Goal: Task Accomplishment & Management: Complete application form

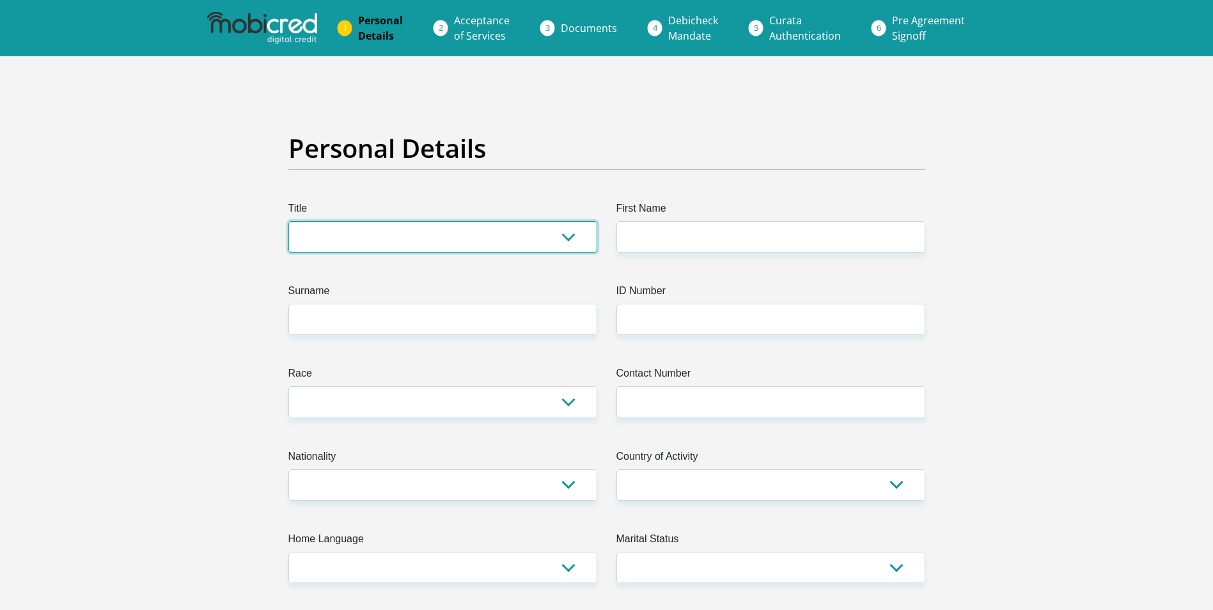
click at [476, 240] on select "Mr Ms Mrs Dr Other" at bounding box center [442, 236] width 309 height 31
select select "Mr"
click at [288, 221] on select "Mr Ms Mrs Dr Other" at bounding box center [442, 236] width 309 height 31
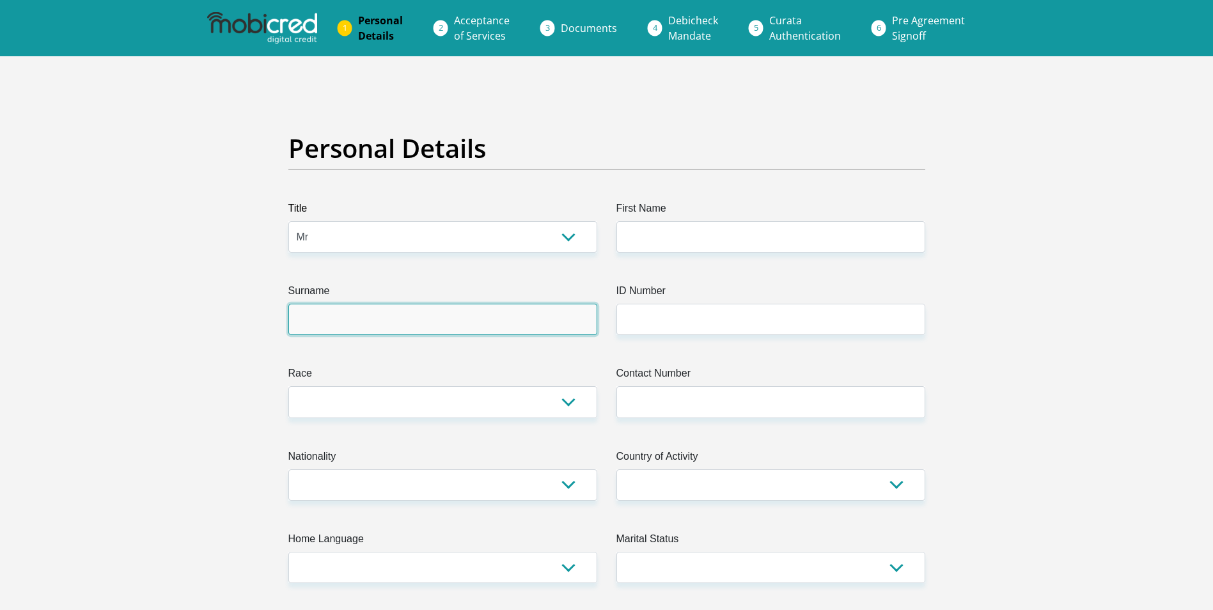
click at [382, 324] on input "Surname" at bounding box center [442, 319] width 309 height 31
type input "Lekhuleni"
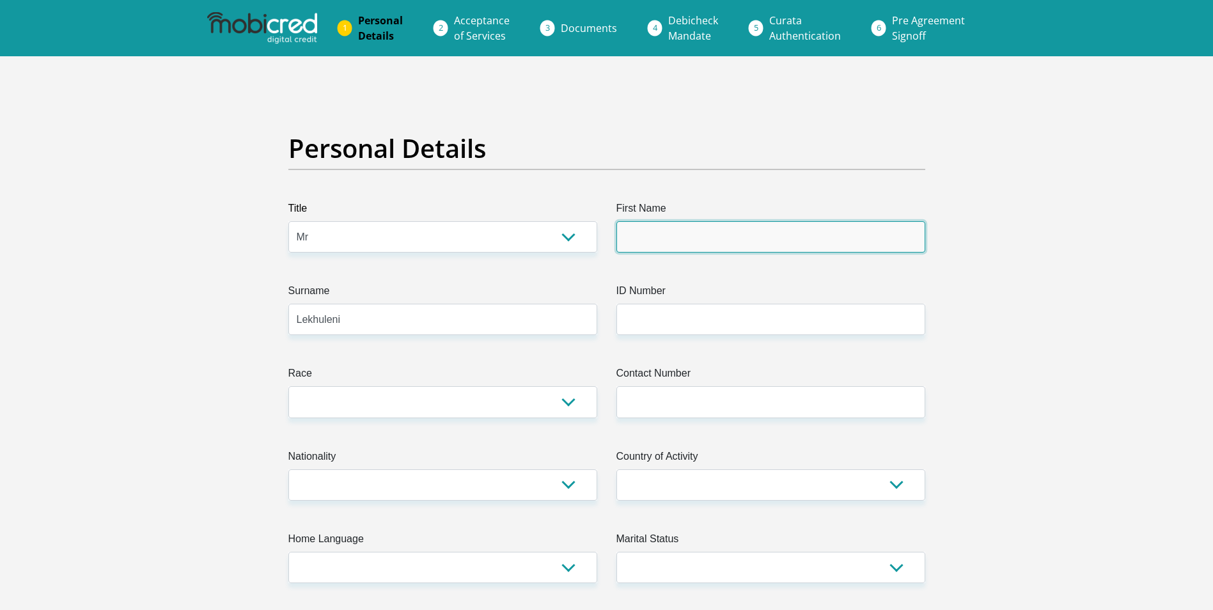
type input "JohnChristopher"
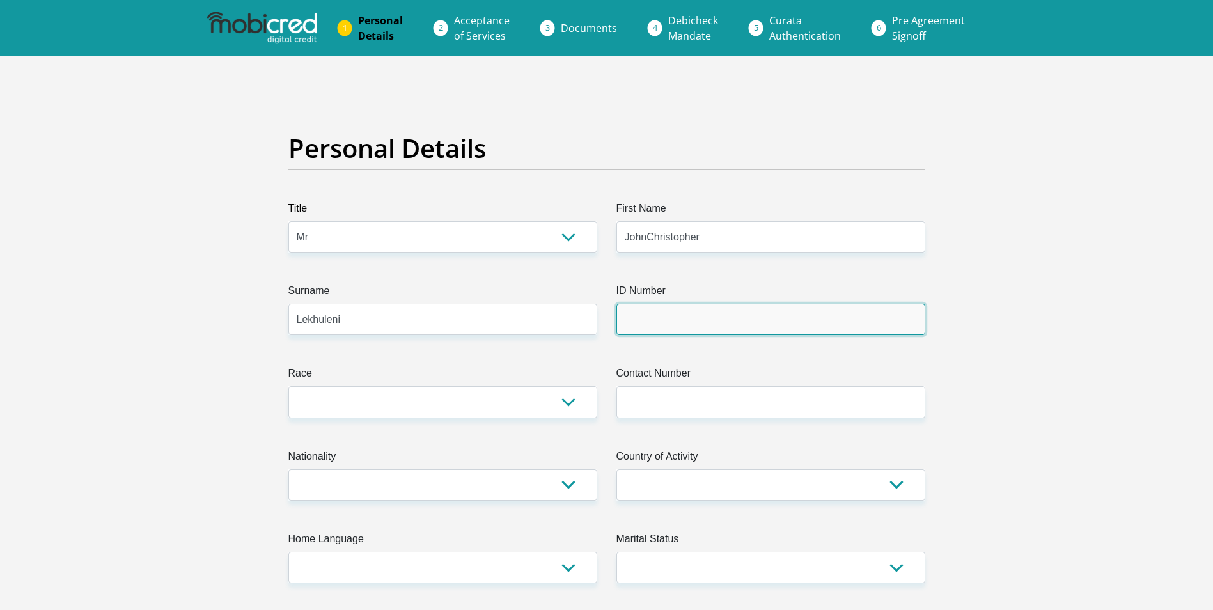
type input "MESIYA HOLDINGS"
type input "0734263910"
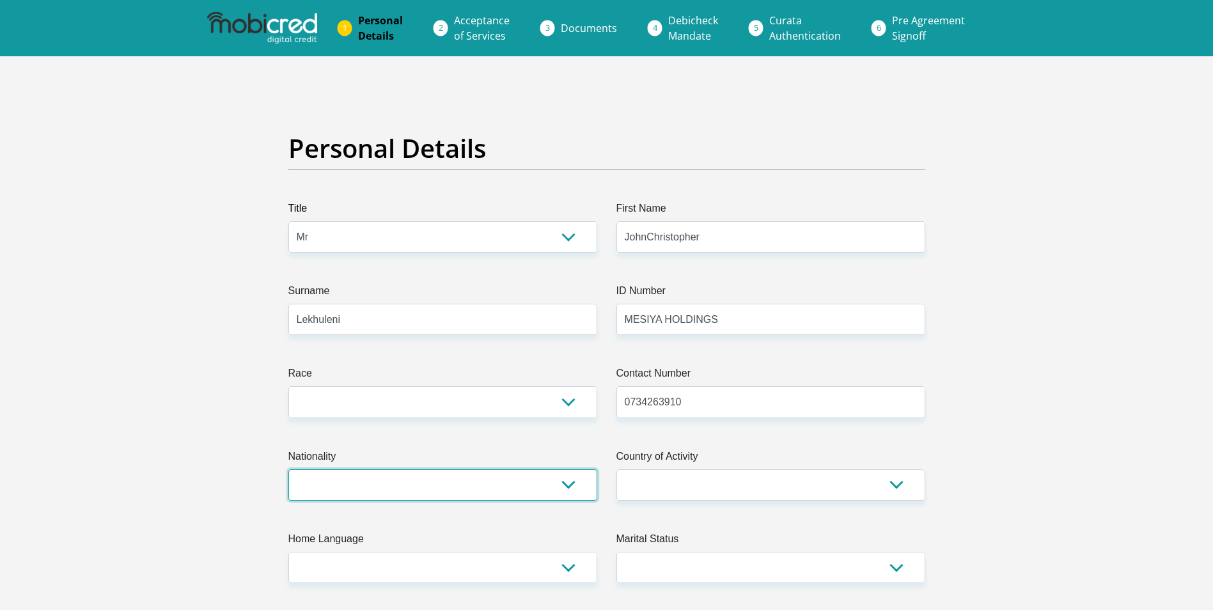
select select "ZAF"
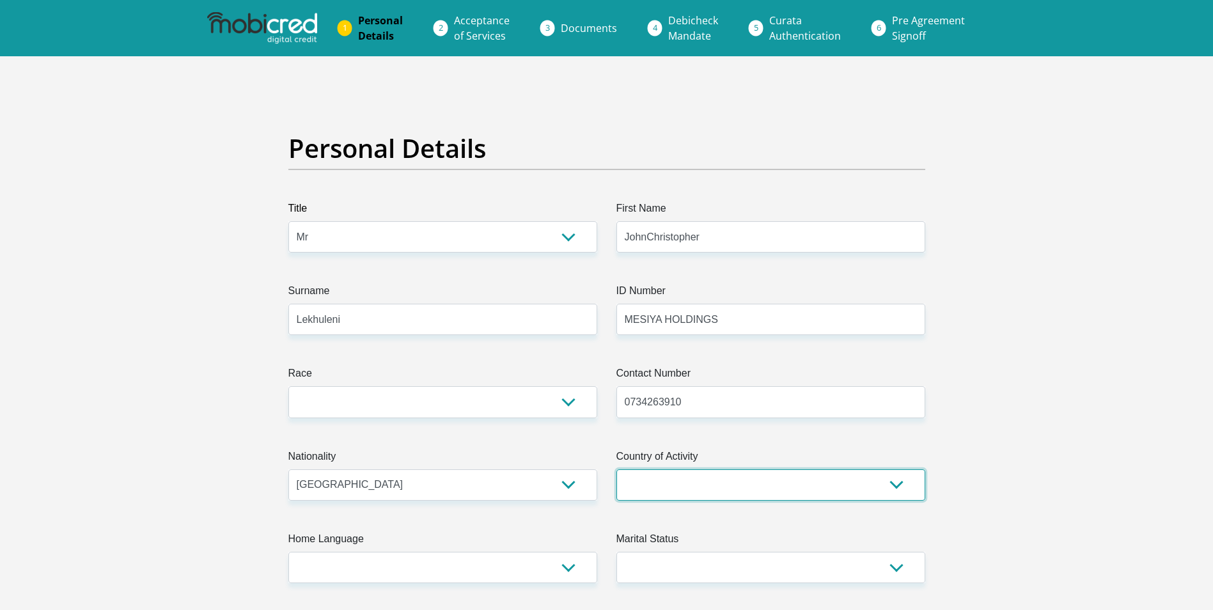
select select "ZAF"
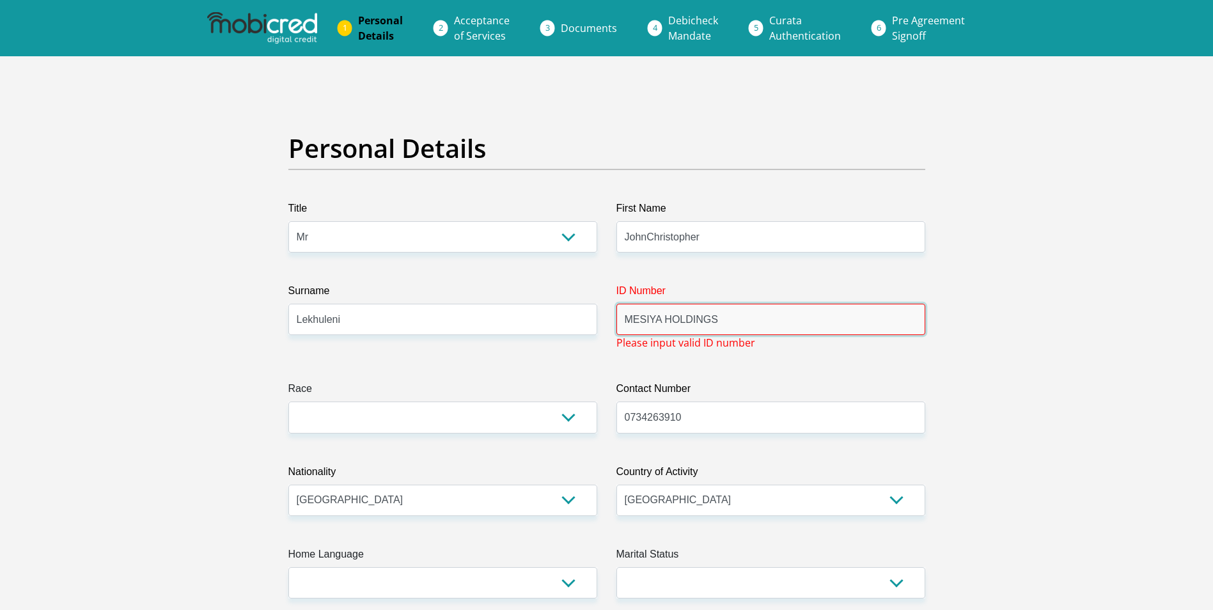
click at [721, 322] on input "MESIYA HOLDINGS" at bounding box center [770, 319] width 309 height 31
type input "7612245502088"
select select "1"
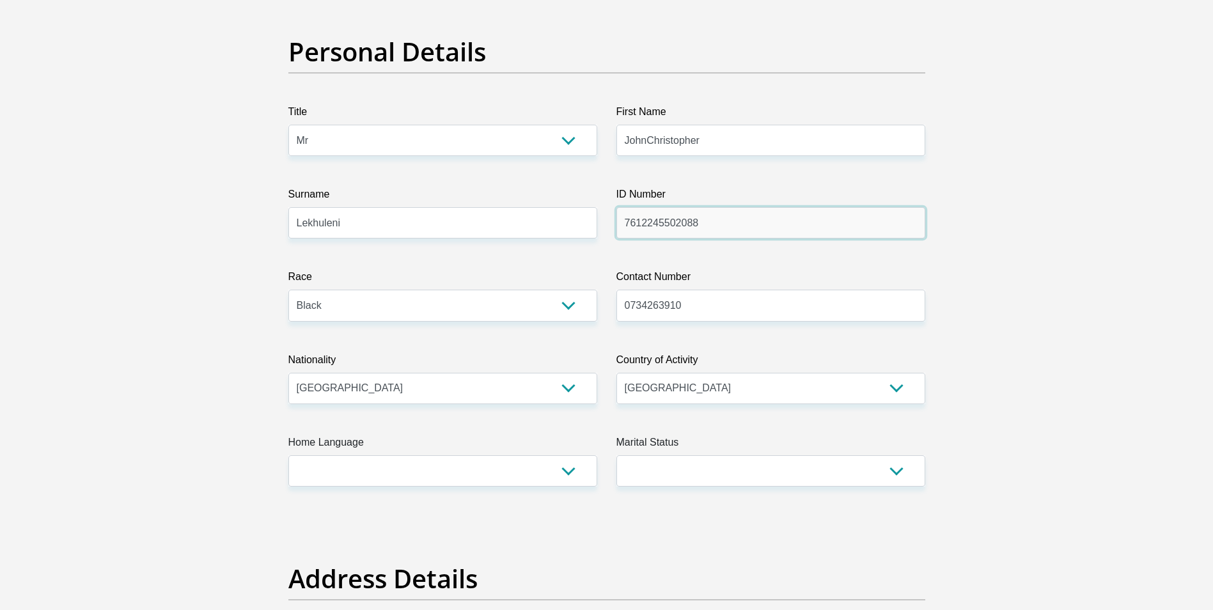
scroll to position [128, 0]
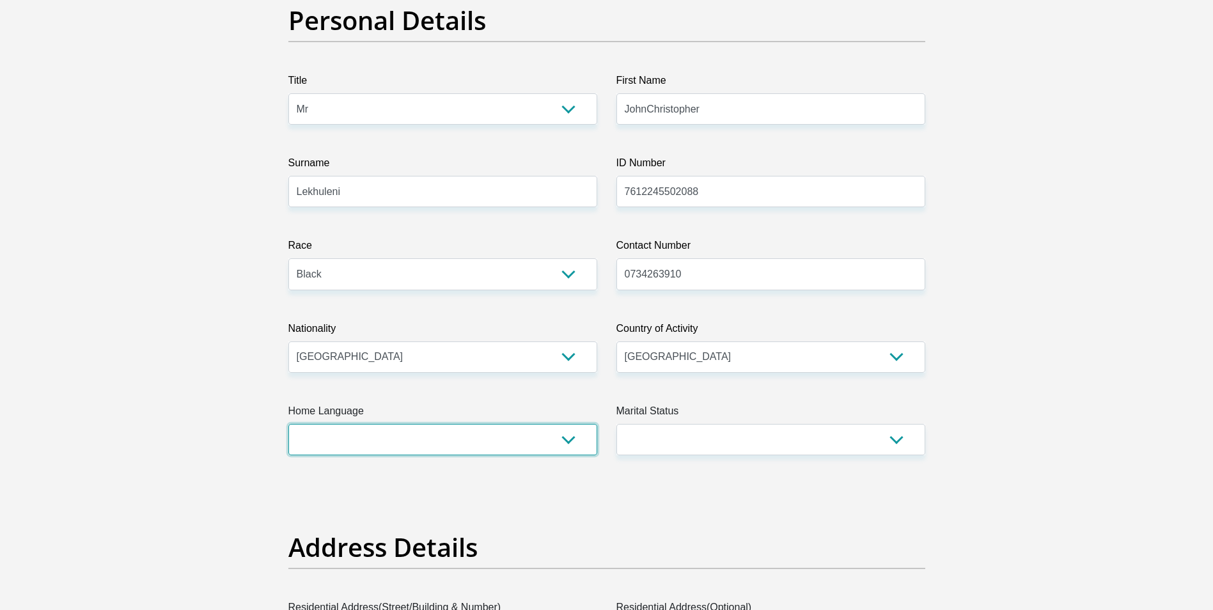
click at [451, 448] on select "Afrikaans English Sepedi South Ndebele Southern Sotho Swati Tsonga Tswana Venda…" at bounding box center [442, 439] width 309 height 31
select select "ssw"
click at [288, 424] on select "Afrikaans English Sepedi South Ndebele Southern Sotho Swati Tsonga Tswana Venda…" at bounding box center [442, 439] width 309 height 31
click at [675, 432] on select "Married ANC Single Divorced Widowed Married COP or Customary Law" at bounding box center [770, 439] width 309 height 31
select select "1"
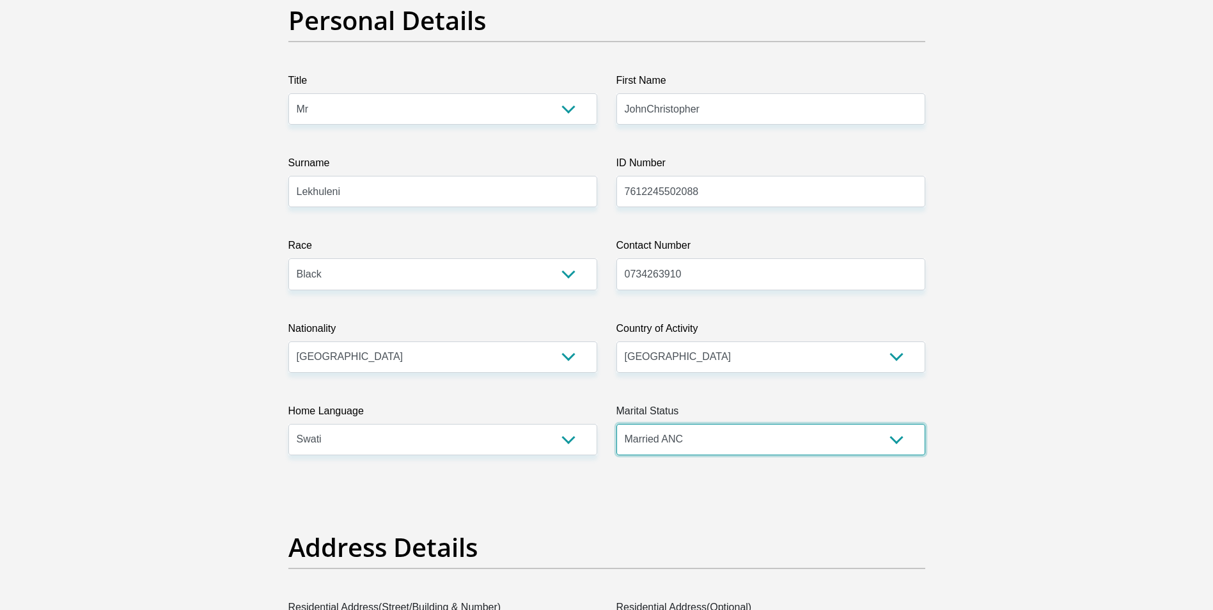
click at [616, 424] on select "Married ANC Single Divorced Widowed Married COP or Customary Law" at bounding box center [770, 439] width 309 height 31
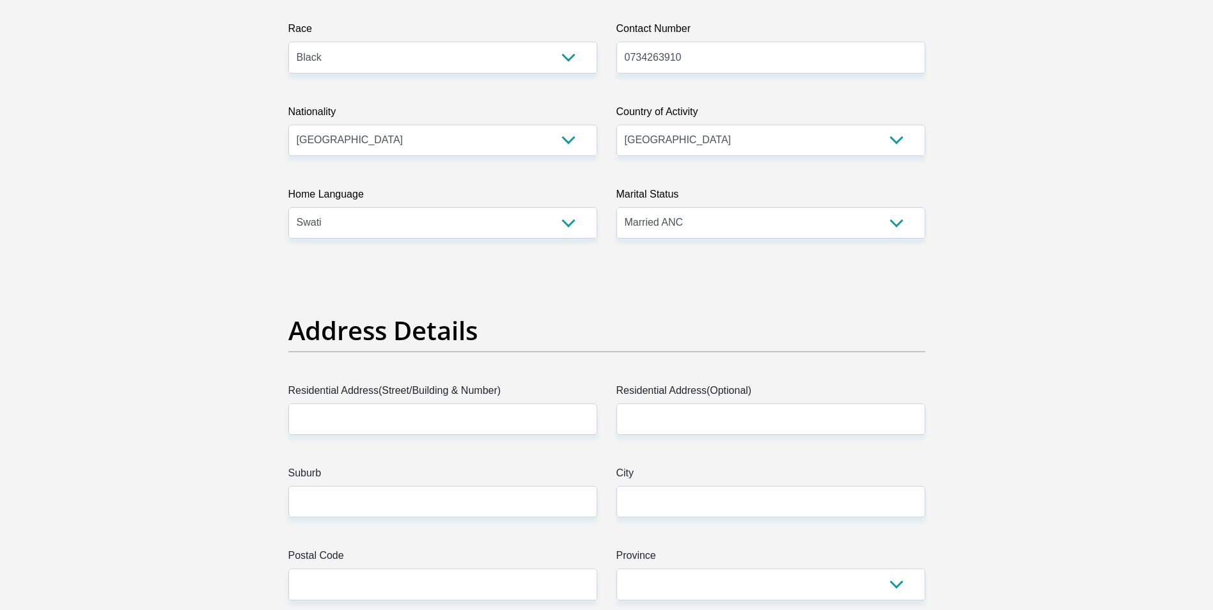
scroll to position [448, 0]
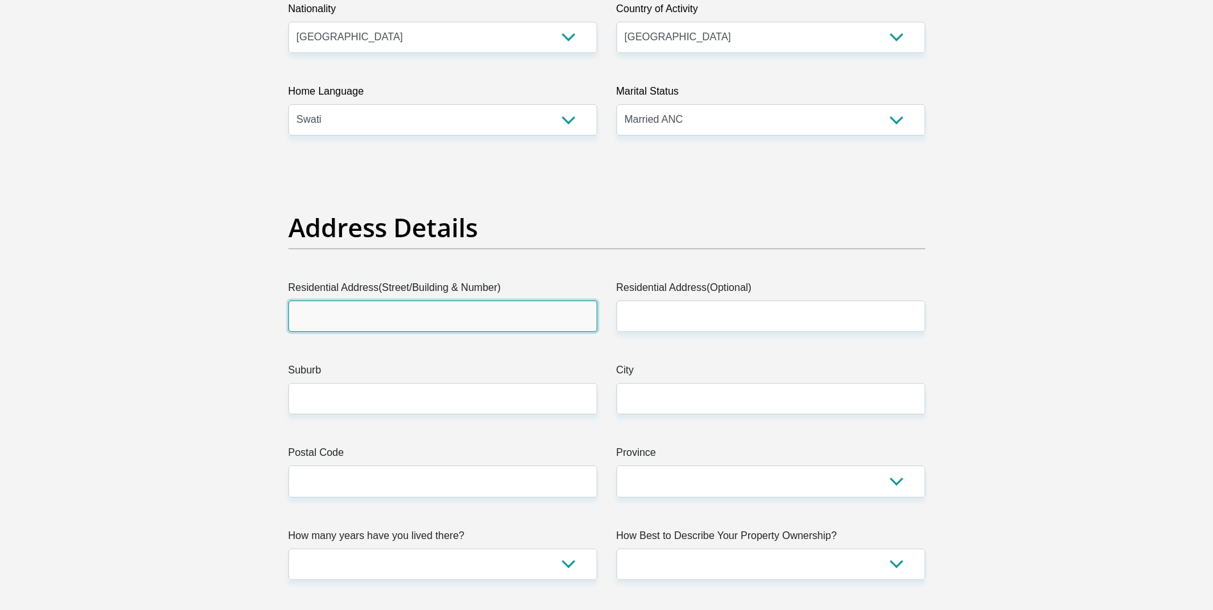
click at [395, 322] on input "Residential Address(Street/Building & Number)" at bounding box center [442, 315] width 309 height 31
type input "Stand no 342 Kanyamazane"
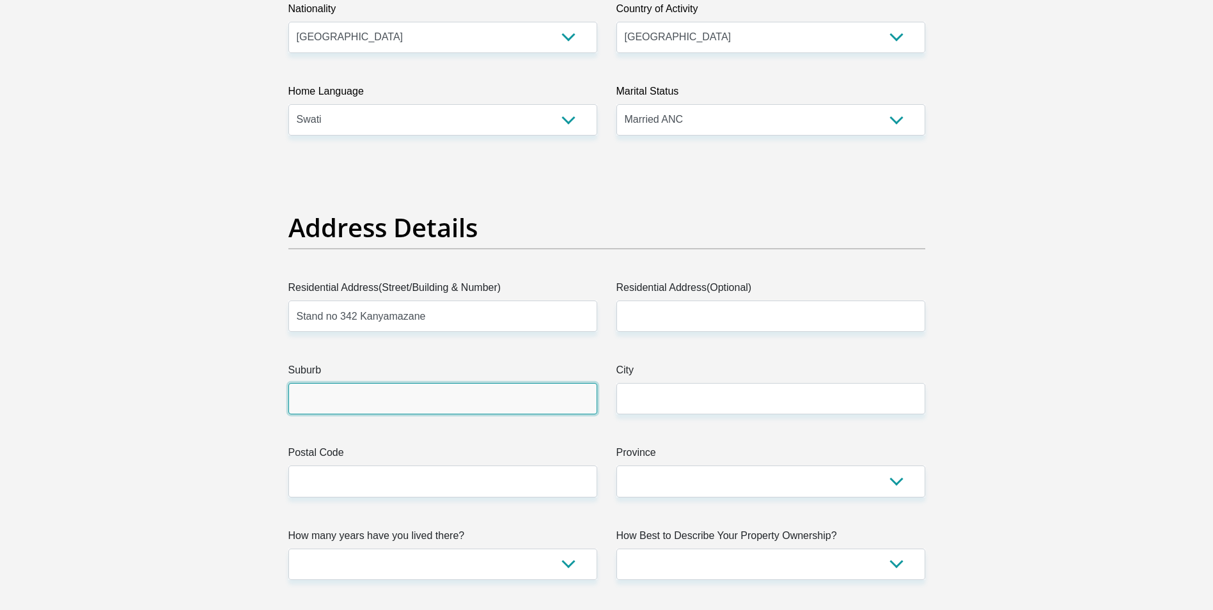
type input "NELSPRUIT"
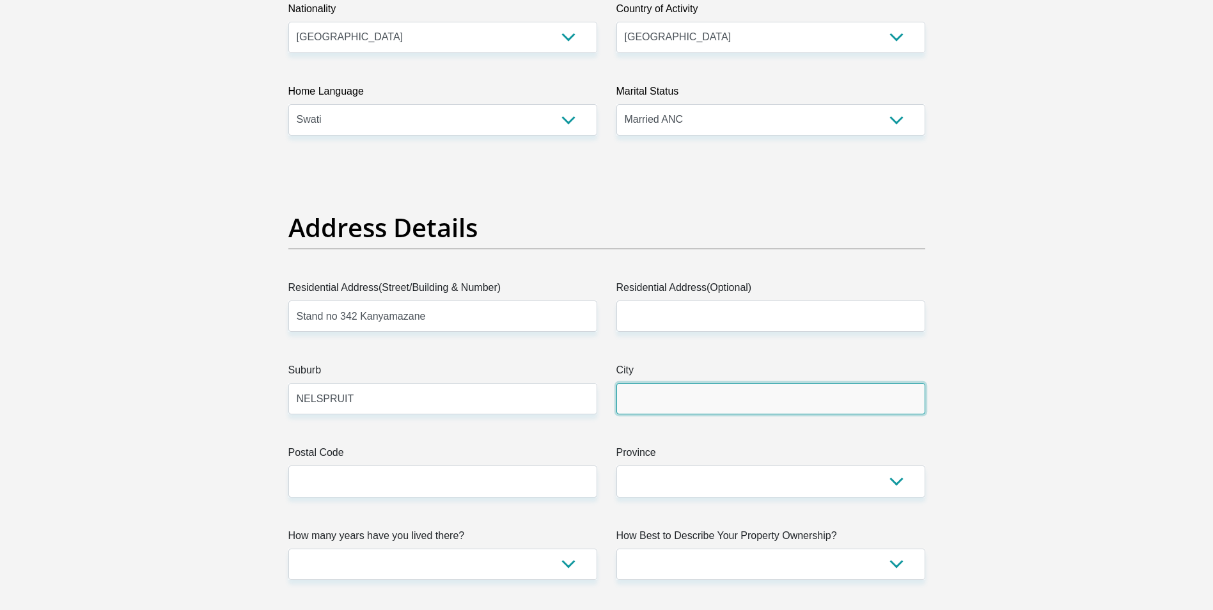
type input "NELSPRUIT"
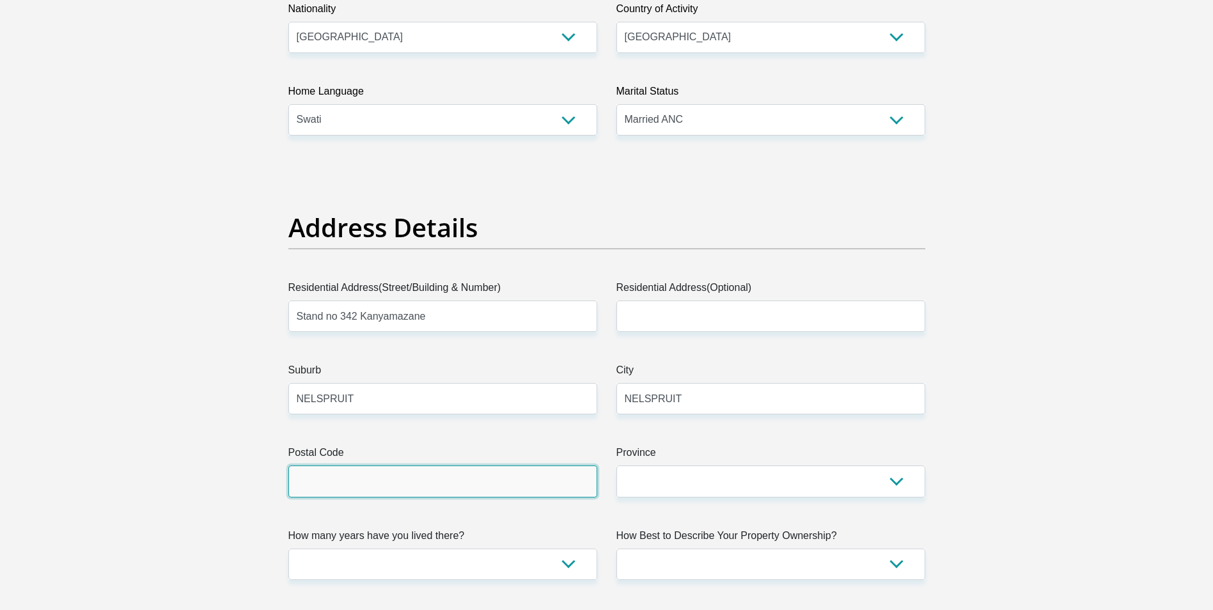
type input "1214"
type input "mesiyalekhulenijohn@gmail.com"
type input "3421214"
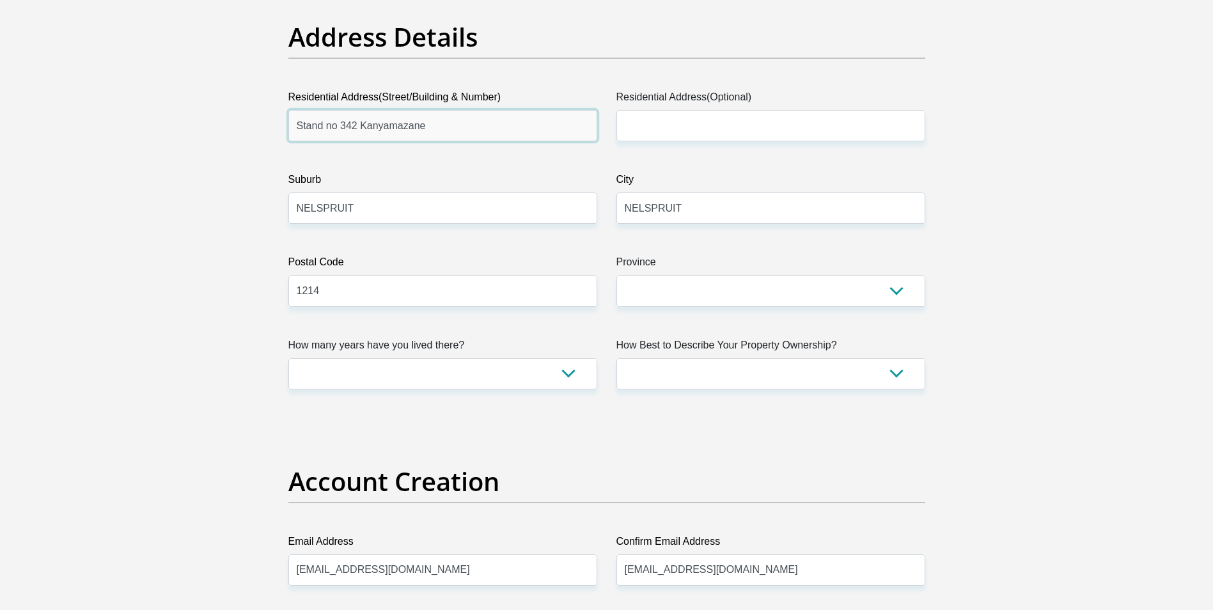
scroll to position [639, 0]
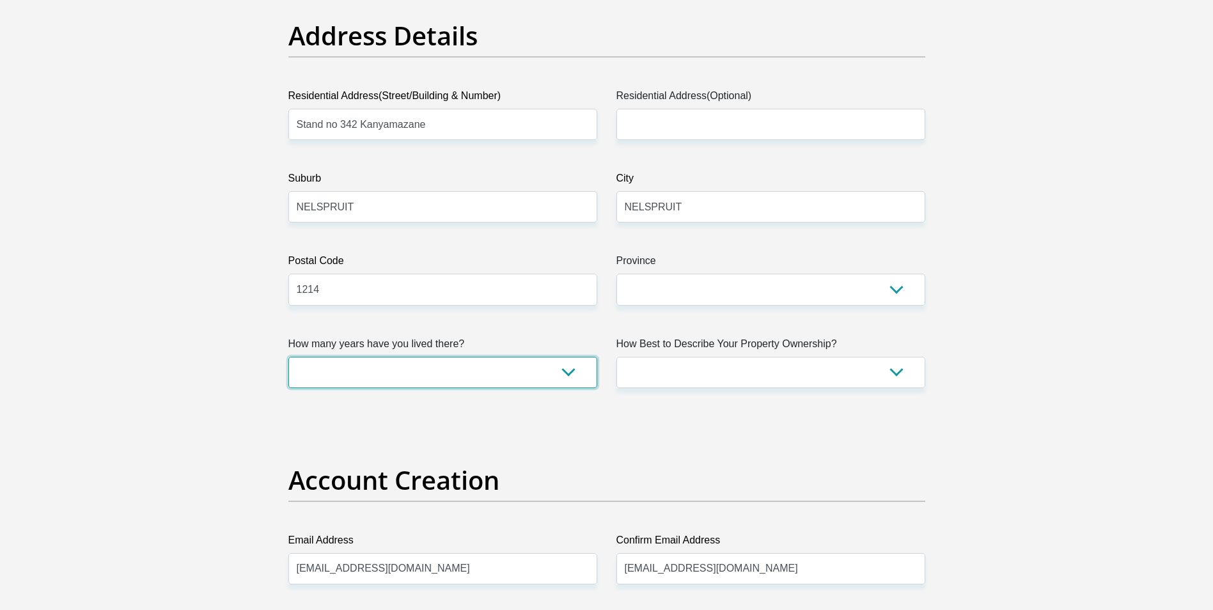
click at [563, 371] on select "less than 1 year 1-3 years 3-5 years 5+ years" at bounding box center [442, 372] width 309 height 31
select select "5"
click at [288, 357] on select "less than 1 year 1-3 years 3-5 years 5+ years" at bounding box center [442, 372] width 309 height 31
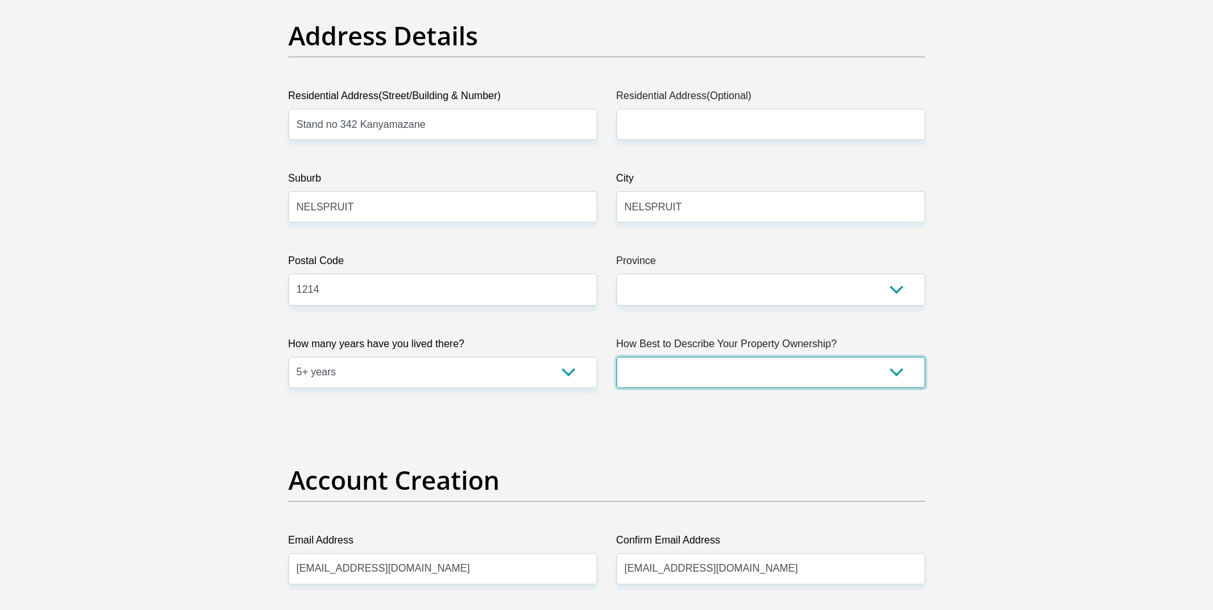
click at [750, 370] on select "Owned Rented Family Owned Company Dwelling" at bounding box center [770, 372] width 309 height 31
select select "Owned"
click at [616, 357] on select "Owned Rented Family Owned Company Dwelling" at bounding box center [770, 372] width 309 height 31
click at [441, 382] on select "less than 1 year 1-3 years 3-5 years 5+ years" at bounding box center [442, 372] width 309 height 31
click at [288, 357] on select "less than 1 year 1-3 years 3-5 years 5+ years" at bounding box center [442, 372] width 309 height 31
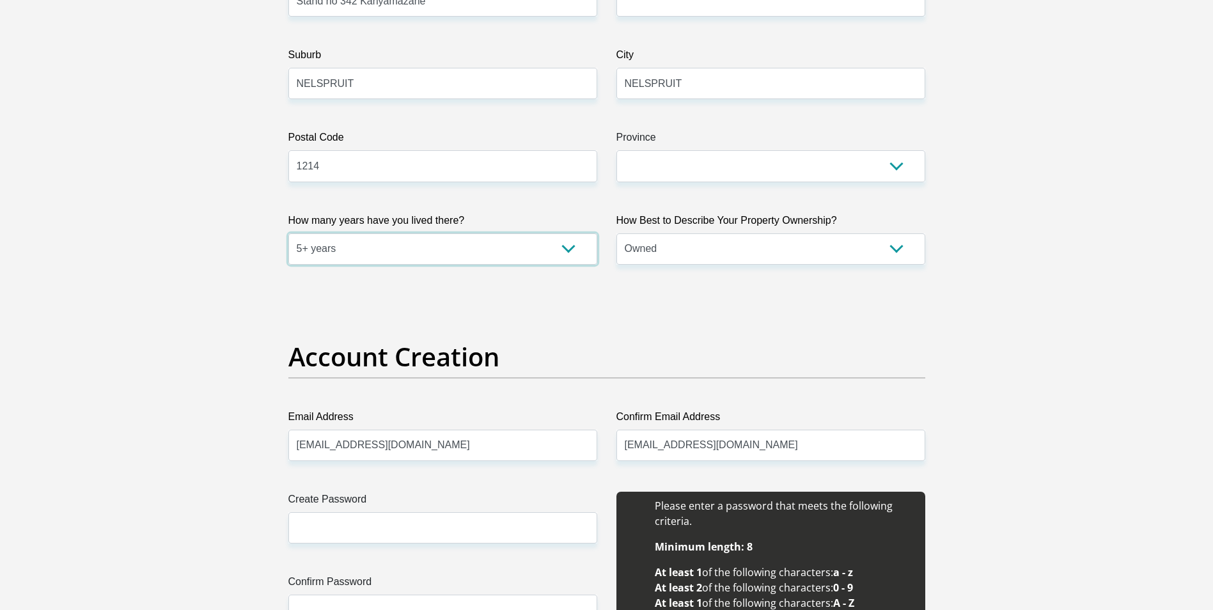
scroll to position [895, 0]
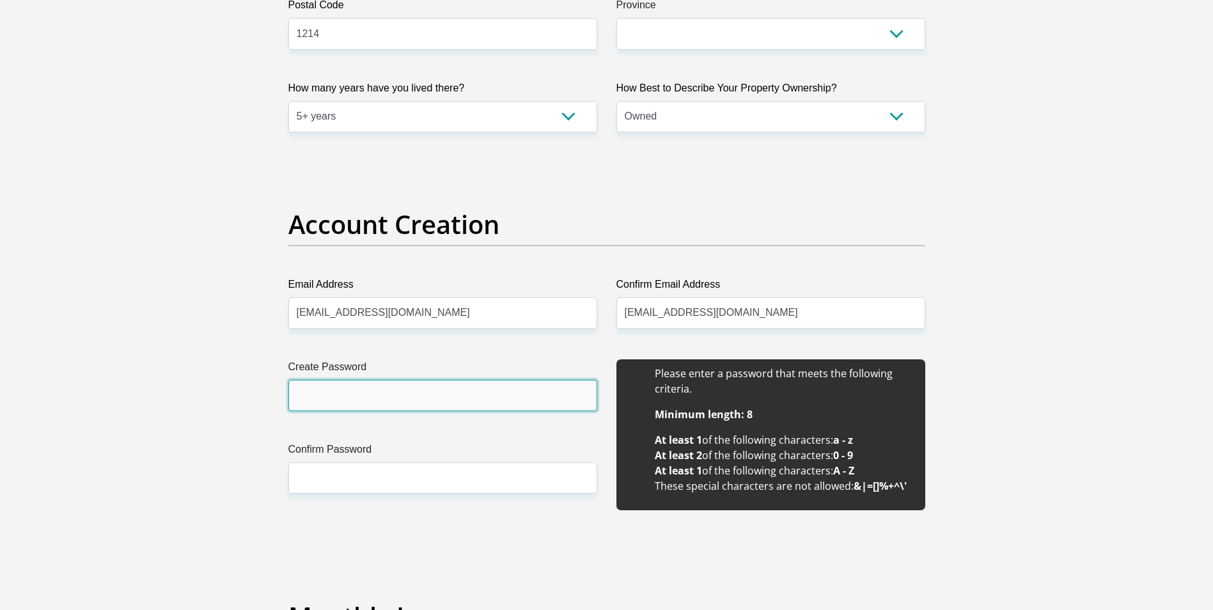
click at [356, 387] on input "Create Password" at bounding box center [442, 395] width 309 height 31
type input "Mesiya@76jcl"
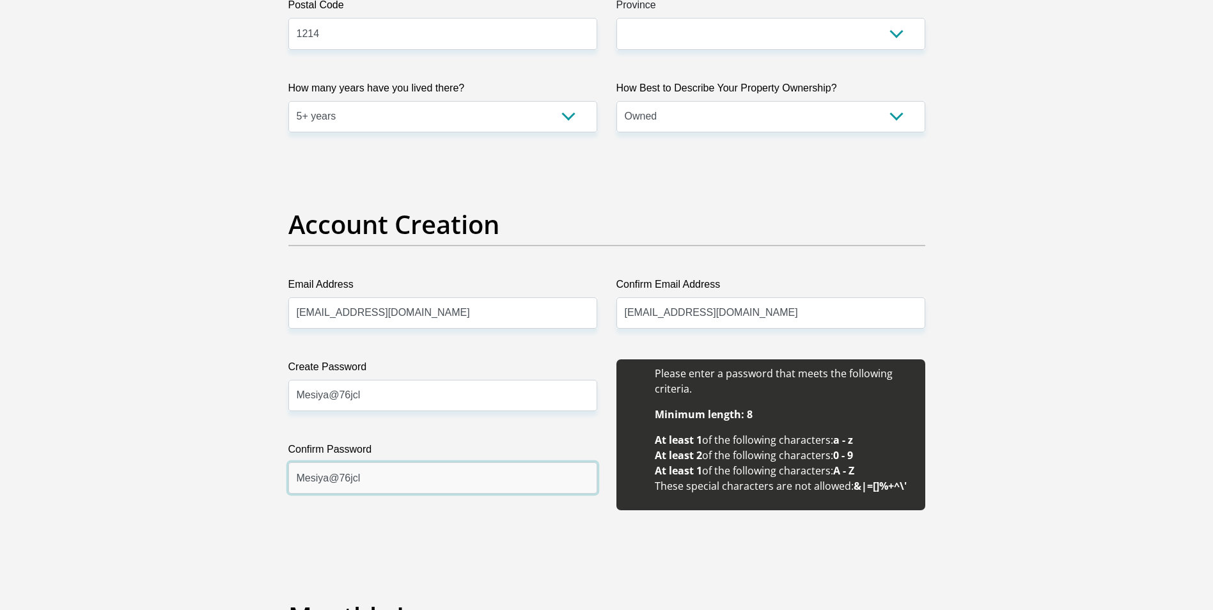
type input "Mesiya@76jcl"
drag, startPoint x: 851, startPoint y: 480, endPoint x: 1048, endPoint y: 476, distance: 197.0
click at [852, 480] on li "These special characters are not allowed: &|=[]%+^\'" at bounding box center [784, 485] width 258 height 15
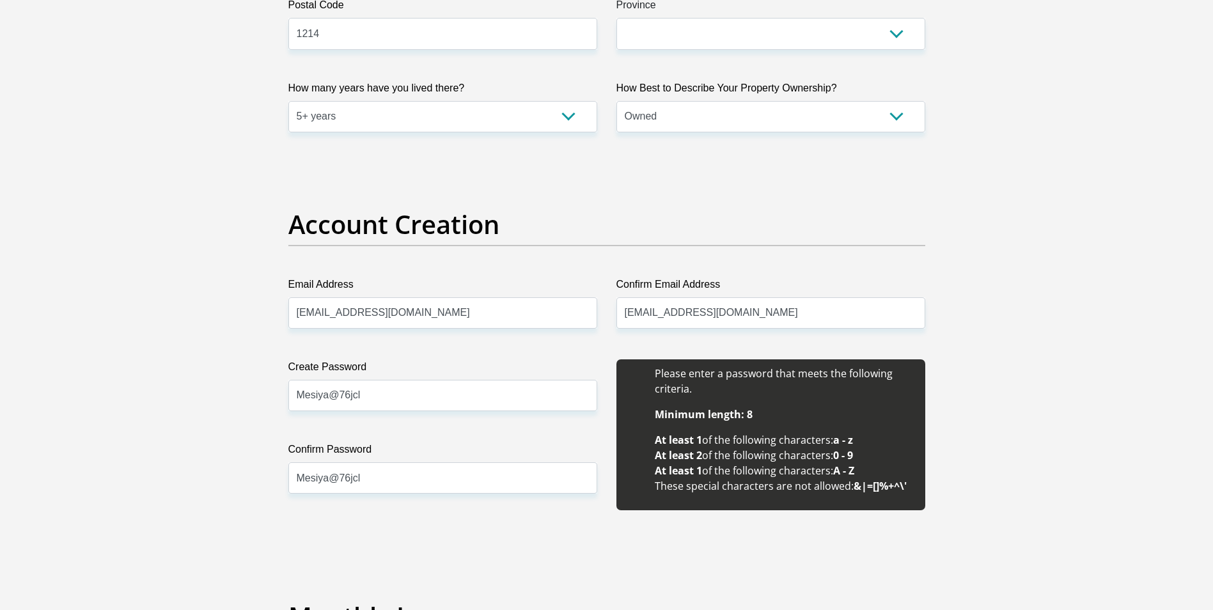
click at [405, 508] on div "Create Password Mesiya@76jcl Please input valid password Confirm Password Mesiy…" at bounding box center [443, 441] width 328 height 165
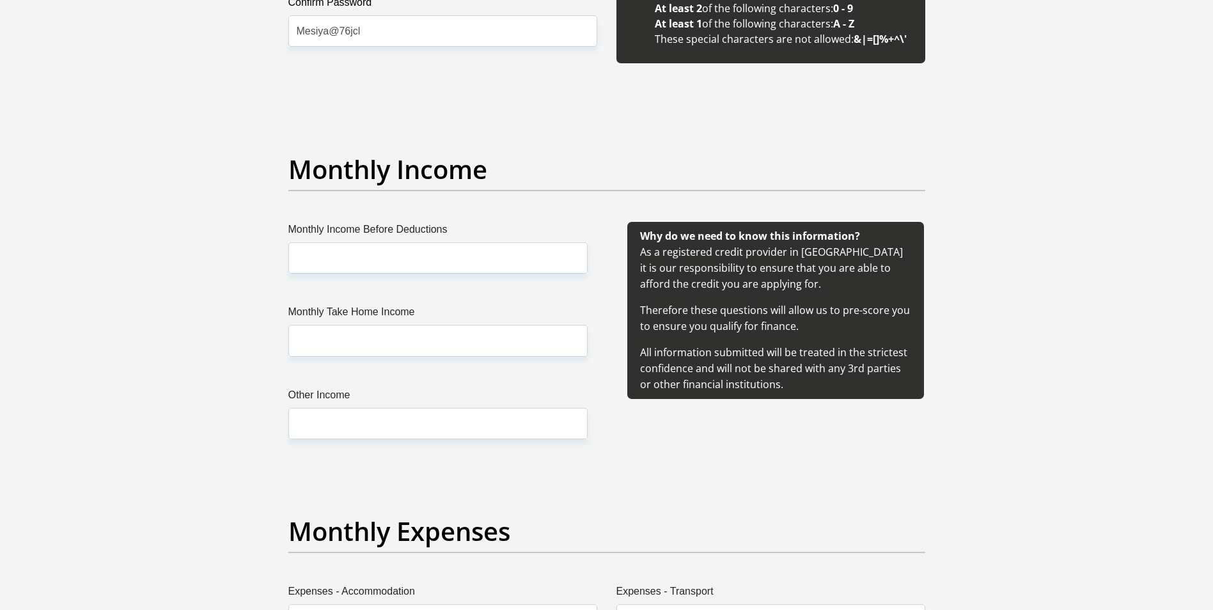
scroll to position [1343, 0]
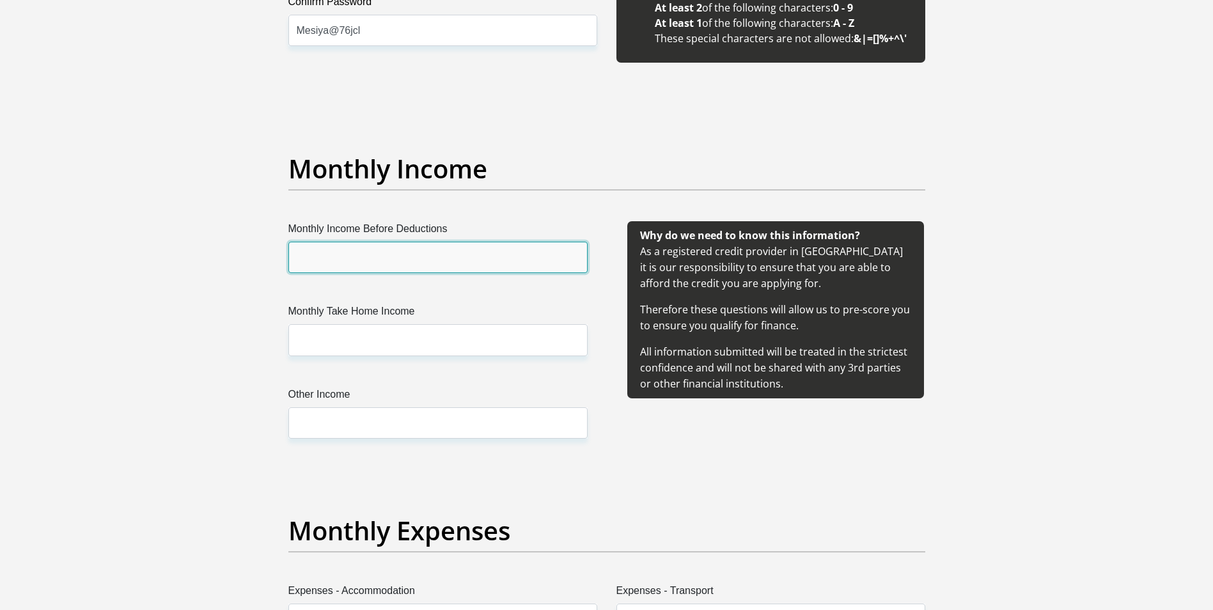
click at [365, 252] on input "Monthly Income Before Deductions" at bounding box center [437, 257] width 299 height 31
type input "61977.27"
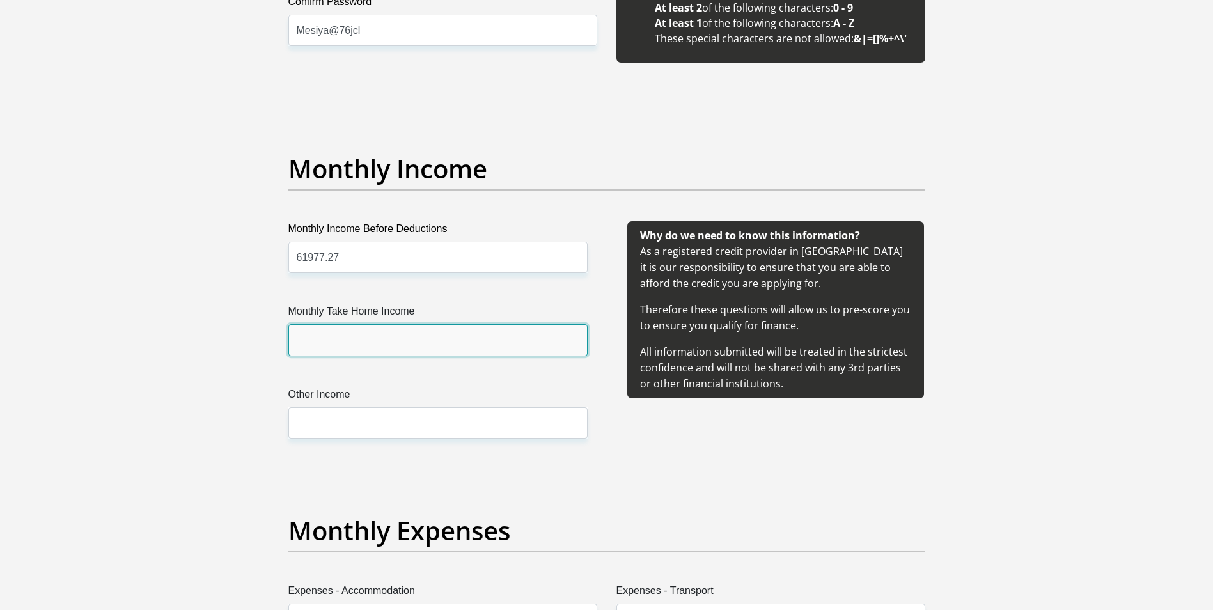
click at [350, 335] on input "Monthly Take Home Income" at bounding box center [437, 339] width 299 height 31
type input "32794.83"
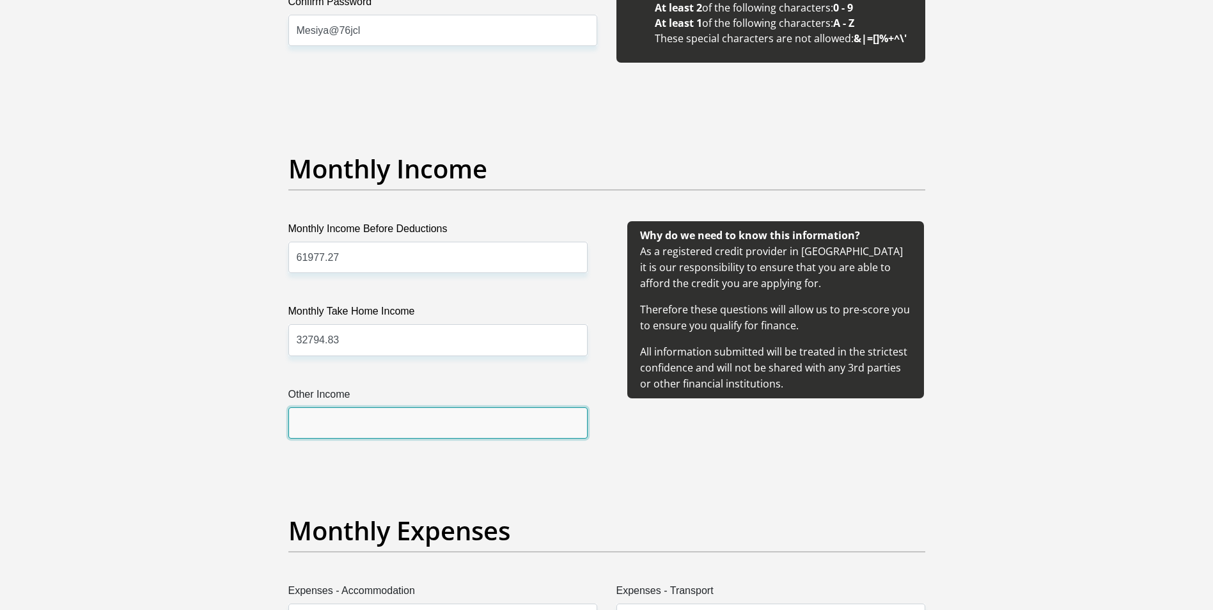
click at [356, 422] on input "Other Income" at bounding box center [437, 422] width 299 height 31
type input "15000"
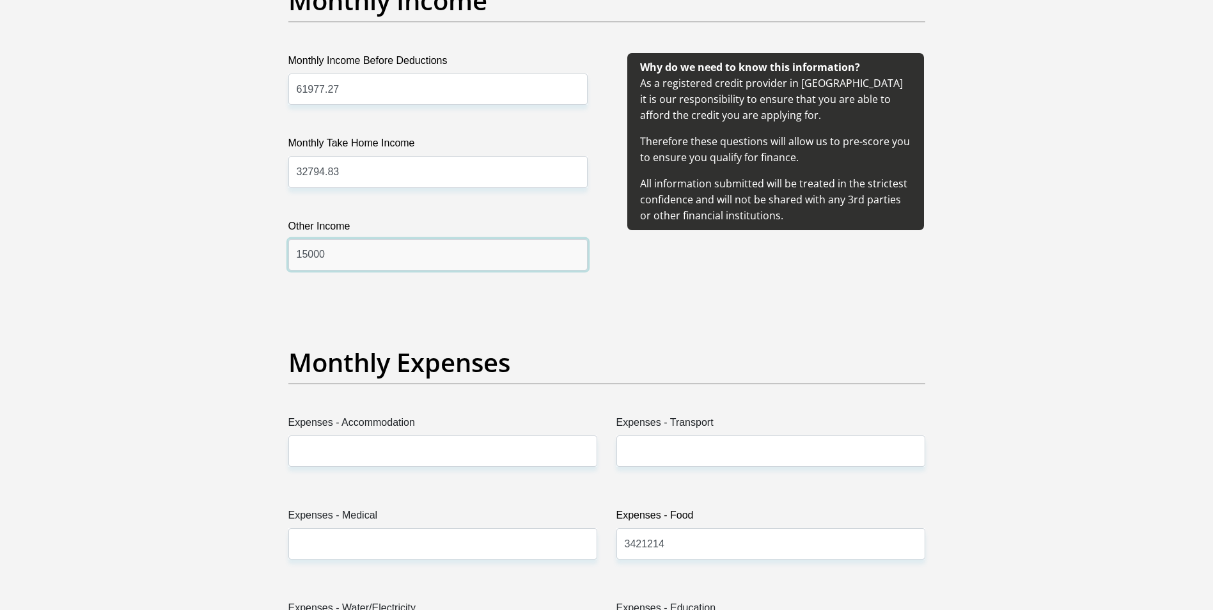
scroll to position [1598, 0]
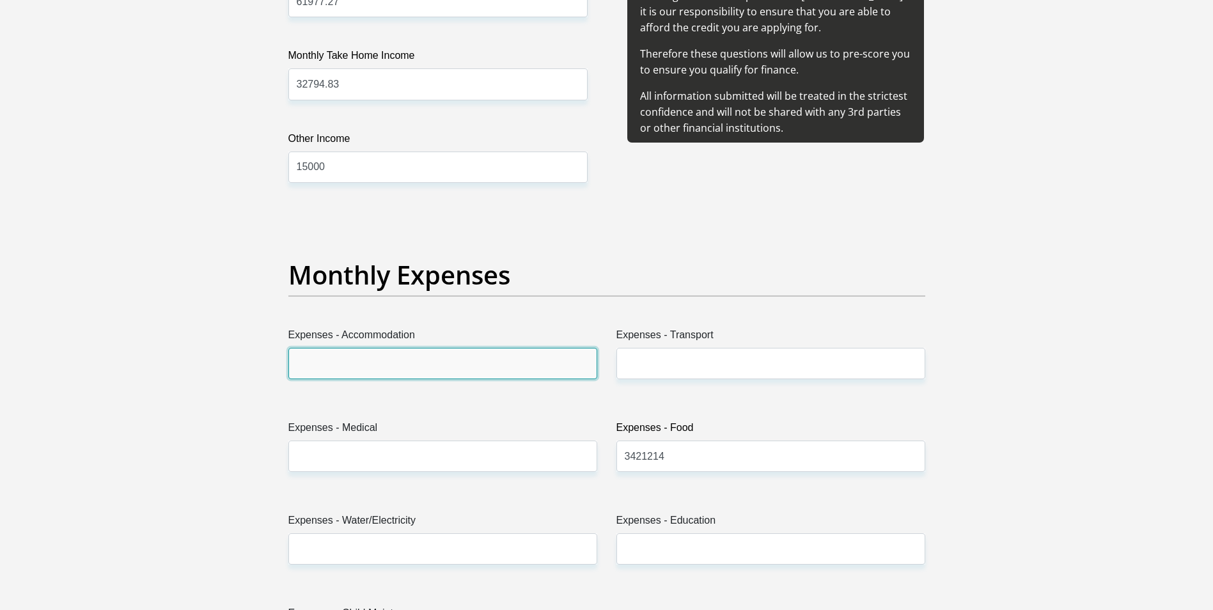
click at [396, 367] on input "Expenses - Accommodation" at bounding box center [442, 363] width 309 height 31
type input "2500"
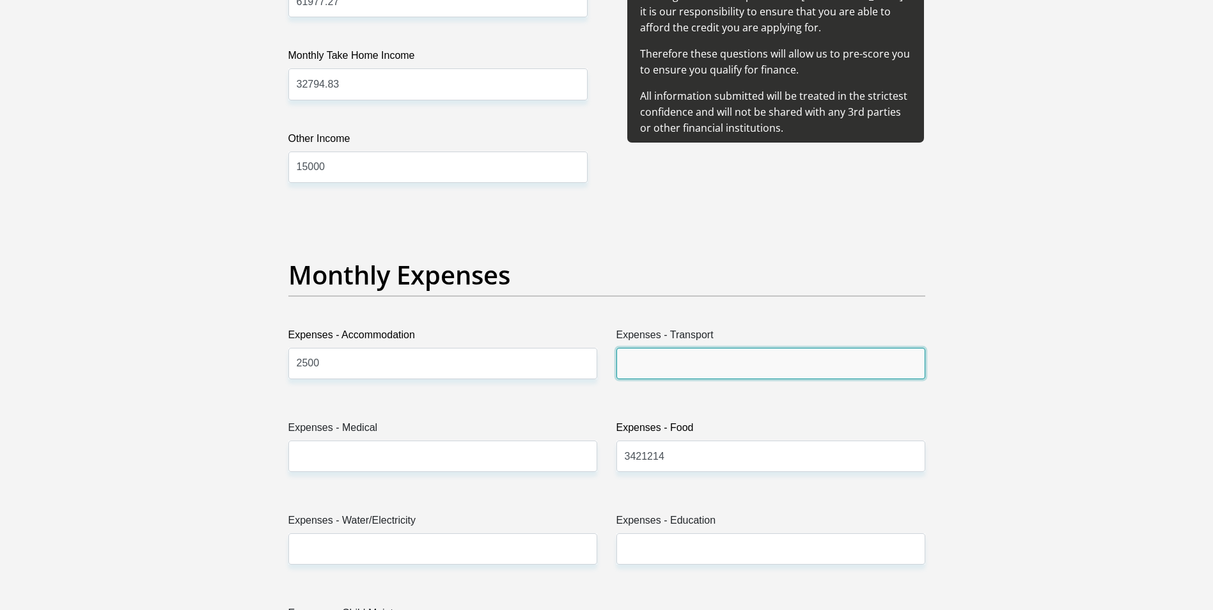
click at [673, 360] on input "Expenses - Transport" at bounding box center [770, 363] width 309 height 31
type input "1600"
click at [407, 472] on div "Expenses - Medical" at bounding box center [443, 451] width 328 height 62
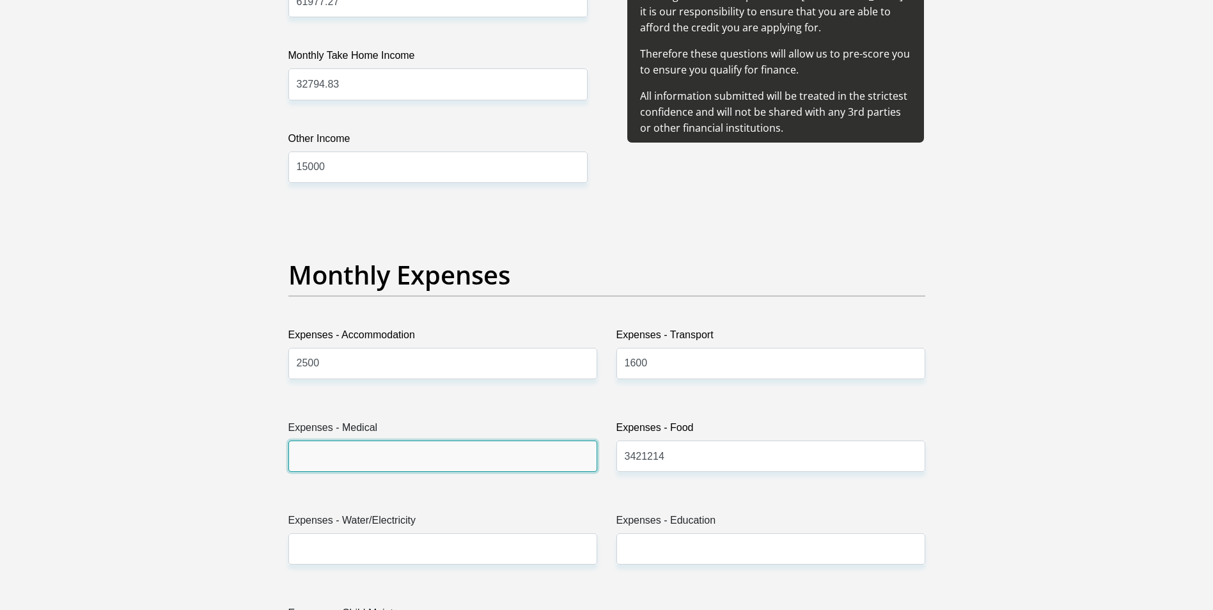
click at [384, 465] on input "Expenses - Medical" at bounding box center [442, 456] width 309 height 31
type input "8800"
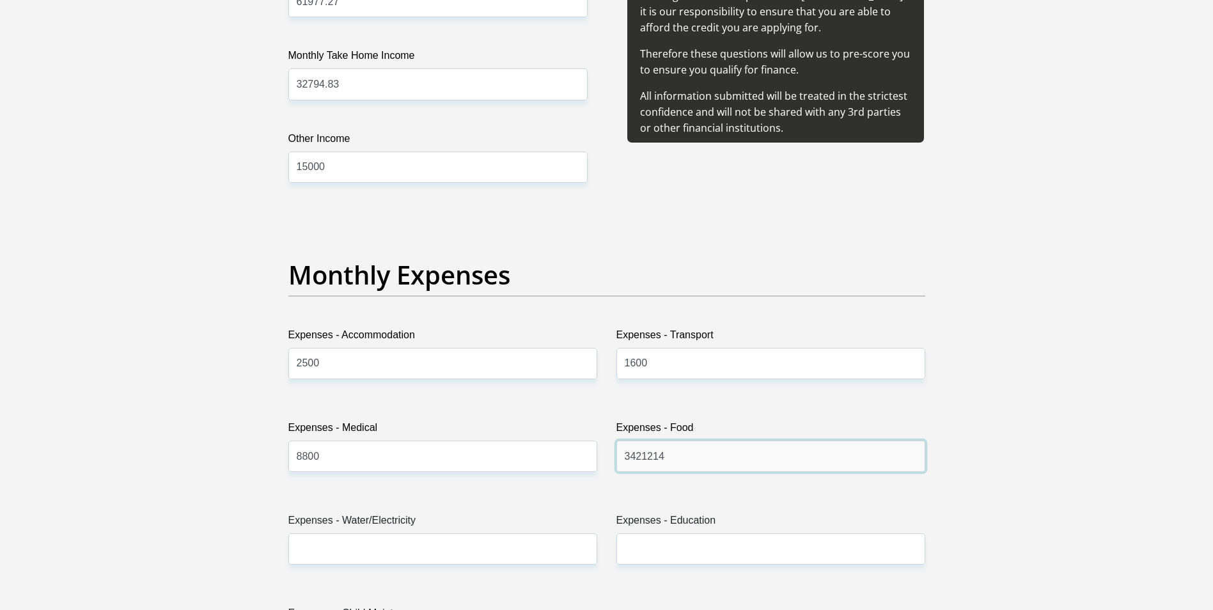
click at [696, 465] on input "3421214" at bounding box center [770, 456] width 309 height 31
type input "3421"
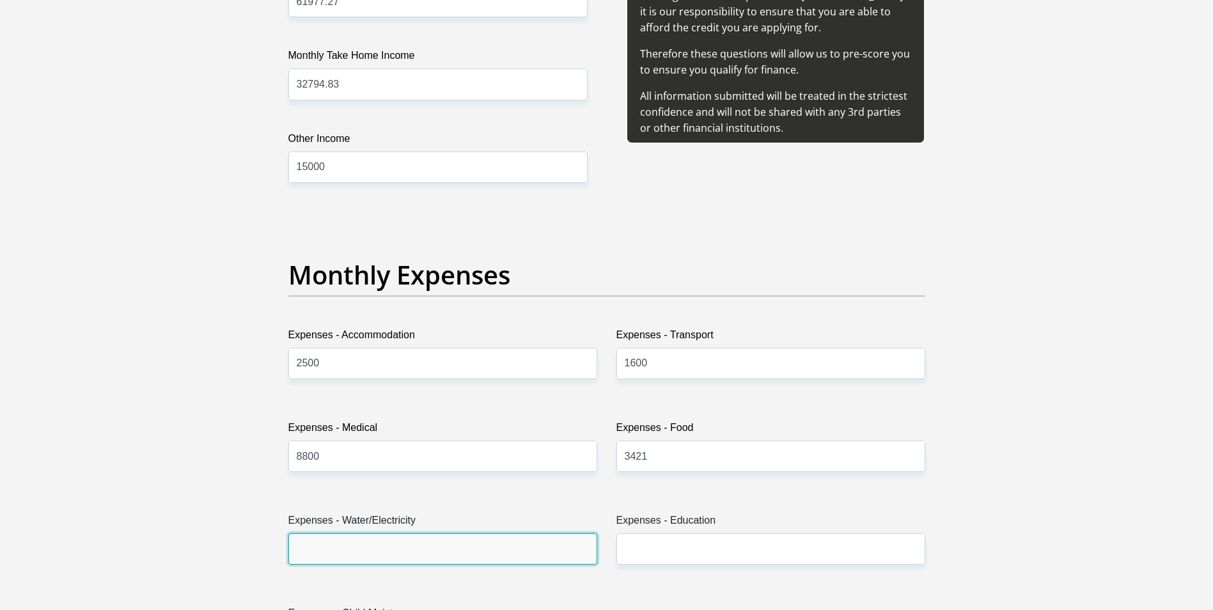
click at [332, 557] on input "Expenses - Water/Electricity" at bounding box center [442, 548] width 309 height 31
click at [324, 554] on input "Expenses - Water/Electricity" at bounding box center [442, 548] width 309 height 31
type input "1000"
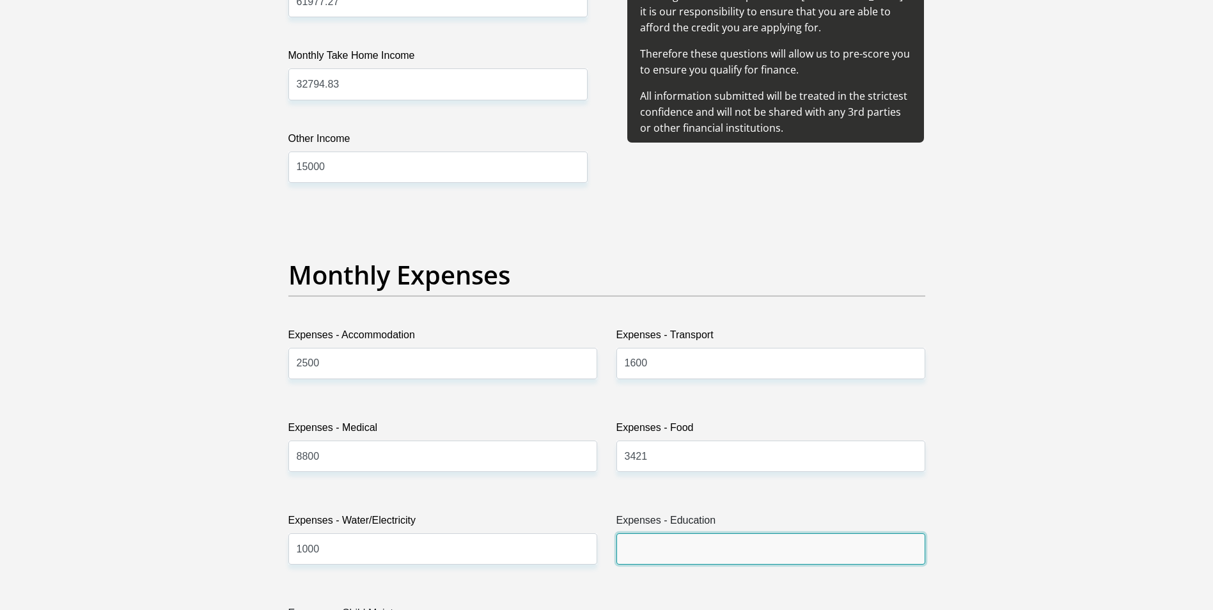
click at [690, 554] on input "Expenses - Education" at bounding box center [770, 548] width 309 height 31
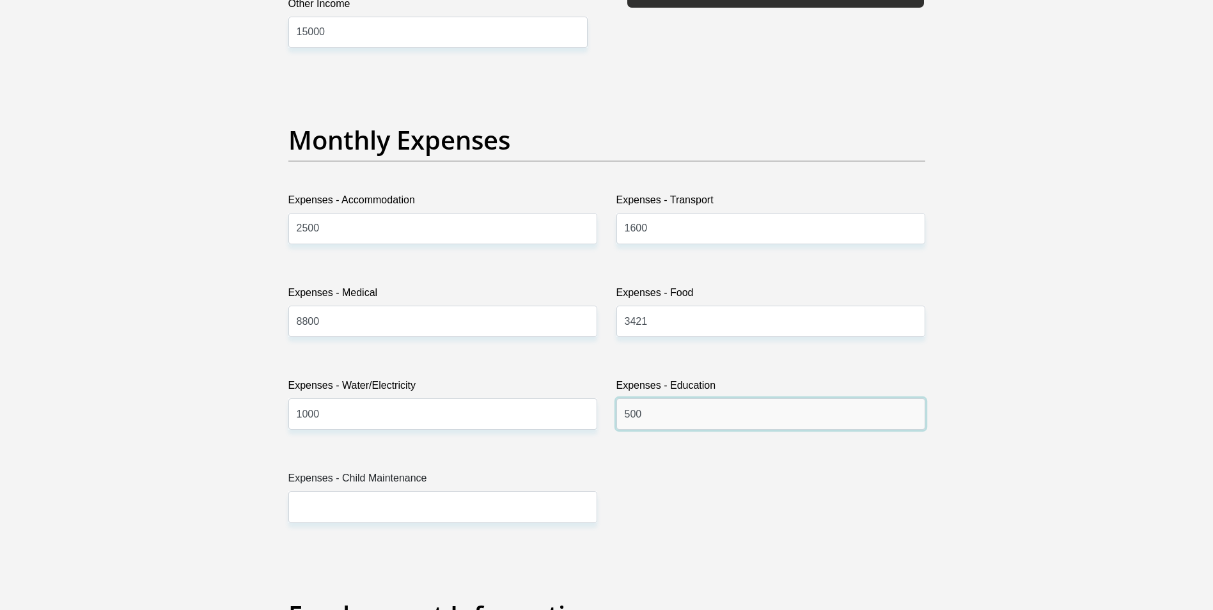
scroll to position [1854, 0]
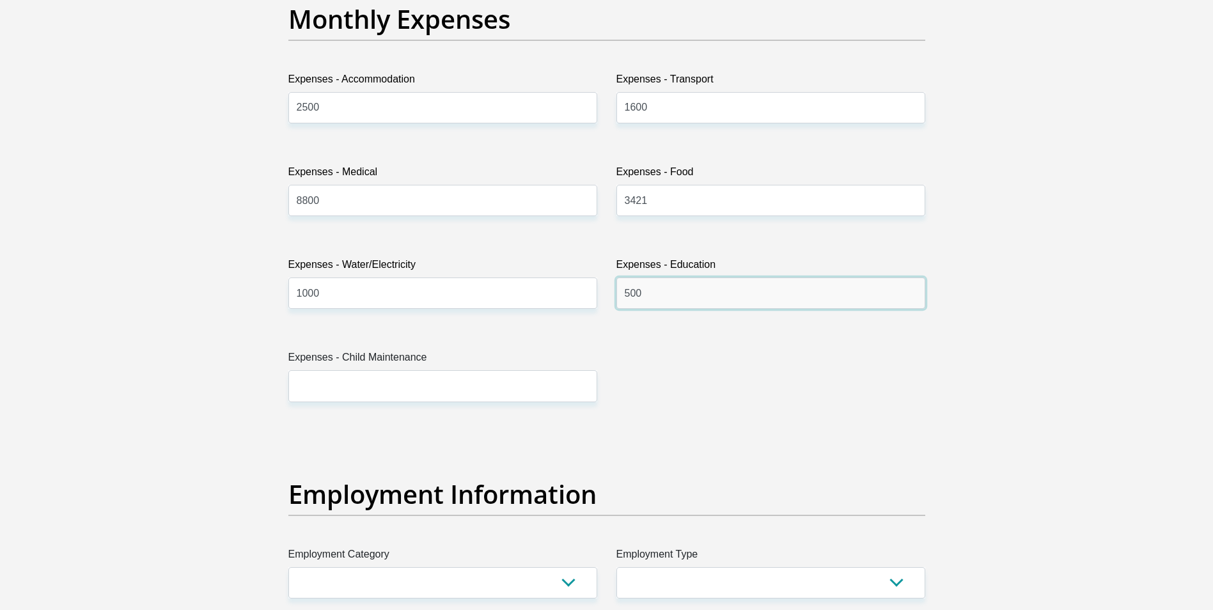
type input "500"
click at [325, 383] on input "Expenses - Child Maintenance" at bounding box center [442, 385] width 309 height 31
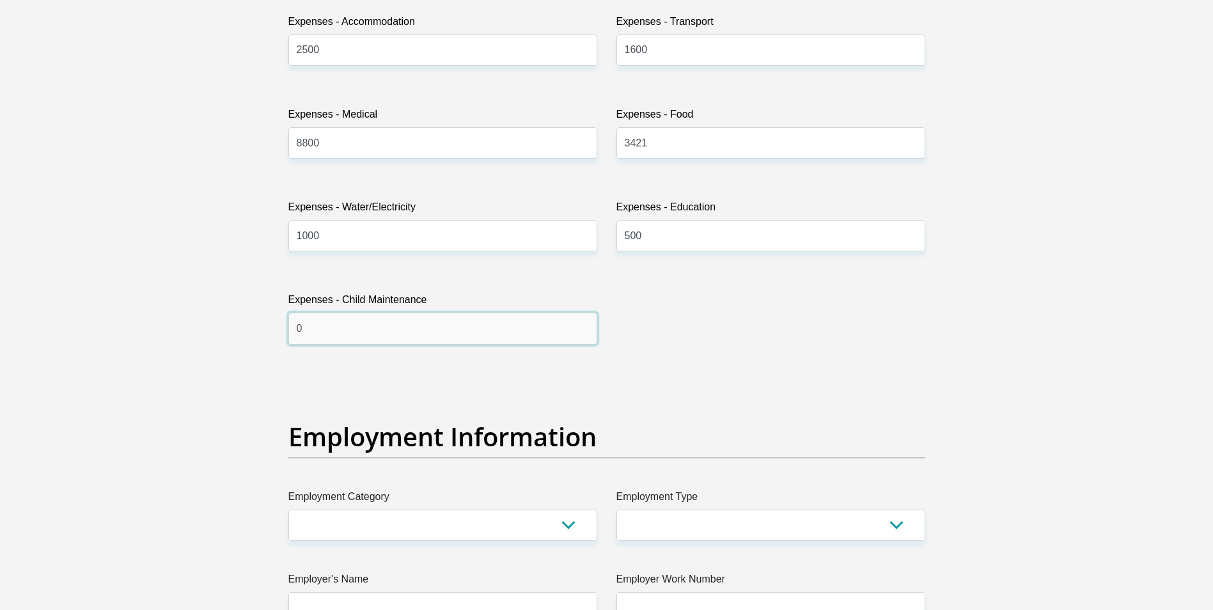
scroll to position [1982, 0]
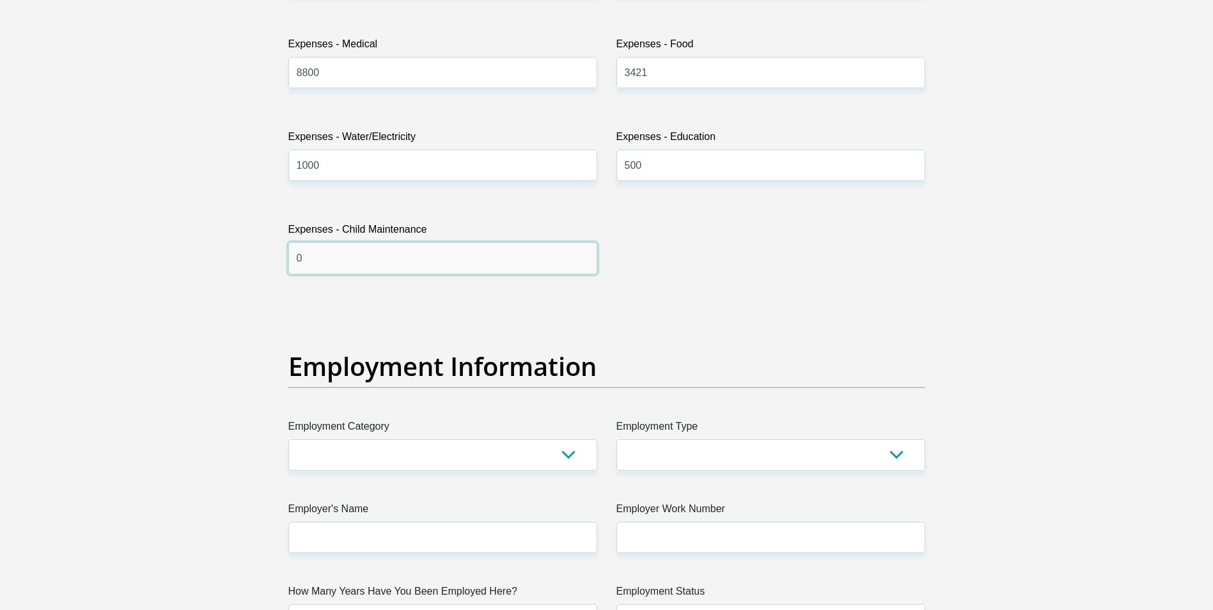
type input "0"
click at [392, 462] on select "AGRICULTURE ALCOHOL & TOBACCO CONSTRUCTION MATERIALS METALLURGY EQUIPMENT FOR R…" at bounding box center [442, 454] width 309 height 31
select select "28"
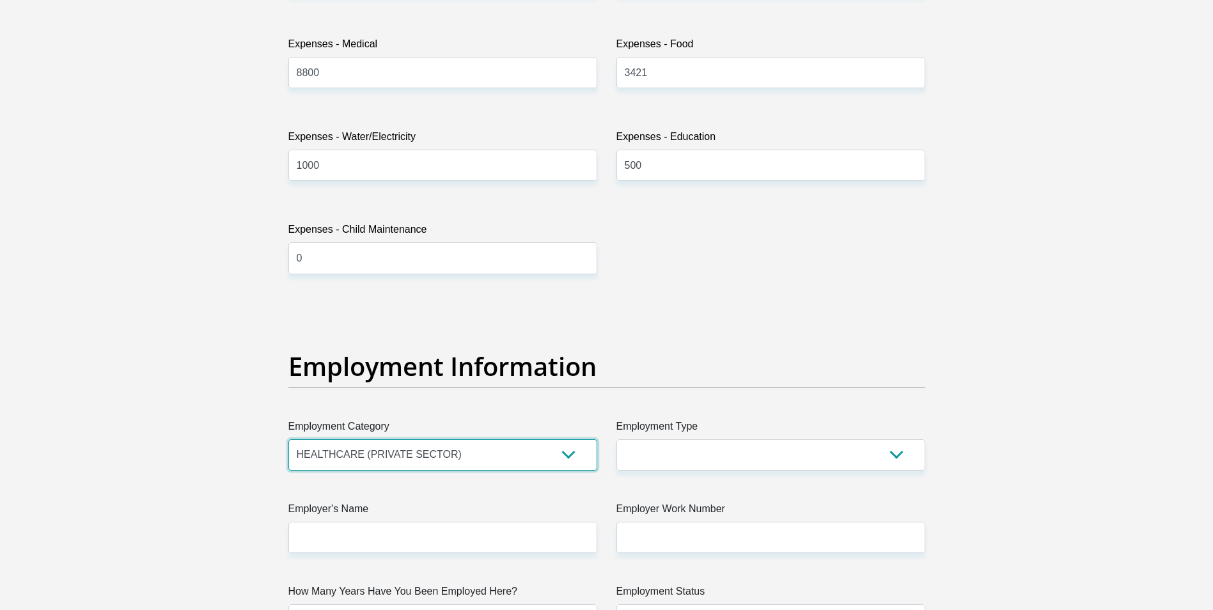
click at [288, 439] on select "AGRICULTURE ALCOHOL & TOBACCO CONSTRUCTION MATERIALS METALLURGY EQUIPMENT FOR R…" at bounding box center [442, 454] width 309 height 31
click at [660, 456] on select "College/Lecturer Craft Seller Creative Driver Executive Farmer Forces - Non Com…" at bounding box center [770, 454] width 309 height 31
select select "Manager"
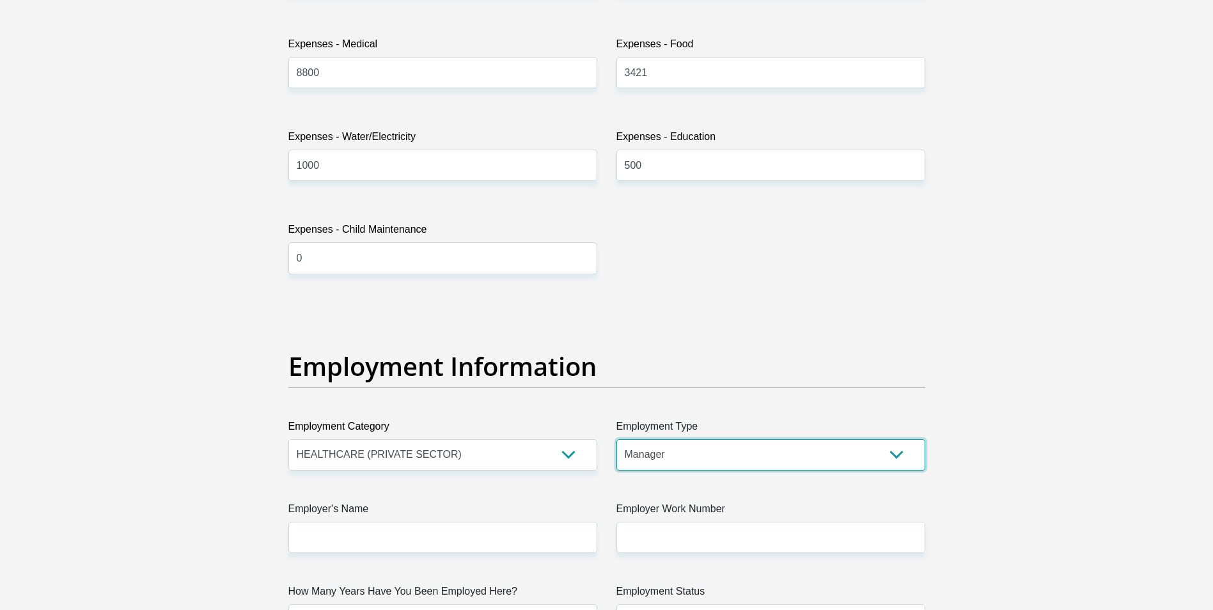
click at [616, 439] on select "College/Lecturer Craft Seller Creative Driver Executive Farmer Forces - Non Com…" at bounding box center [770, 454] width 309 height 31
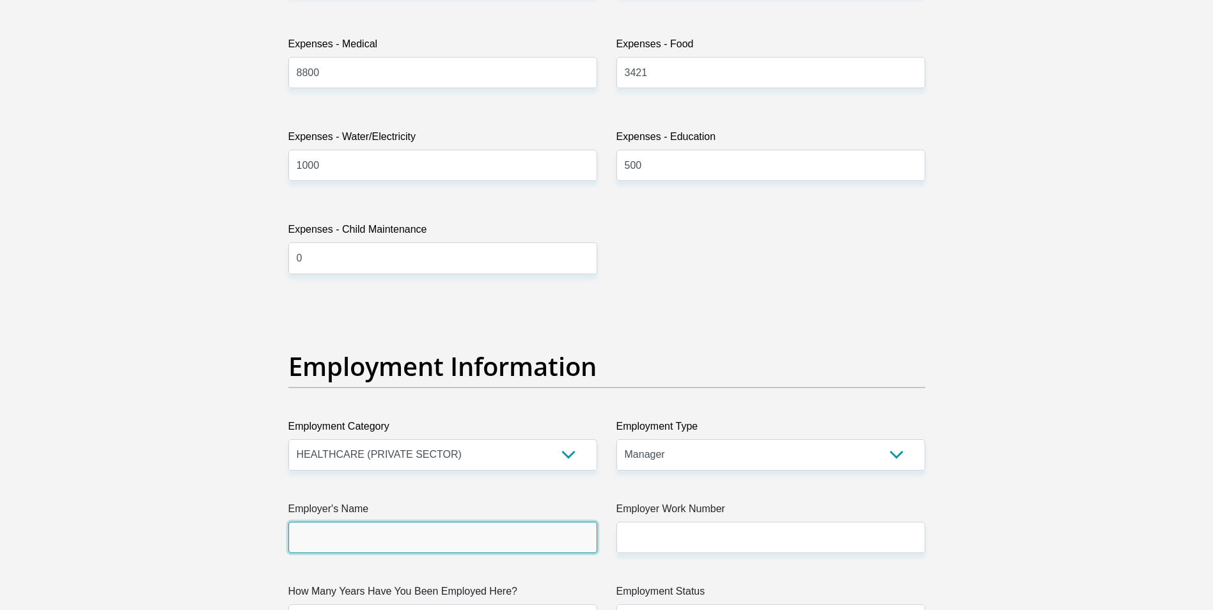
click at [368, 535] on input "Employer's Name" at bounding box center [442, 537] width 309 height 31
click at [340, 538] on input "Employer's Name" at bounding box center [442, 537] width 309 height 31
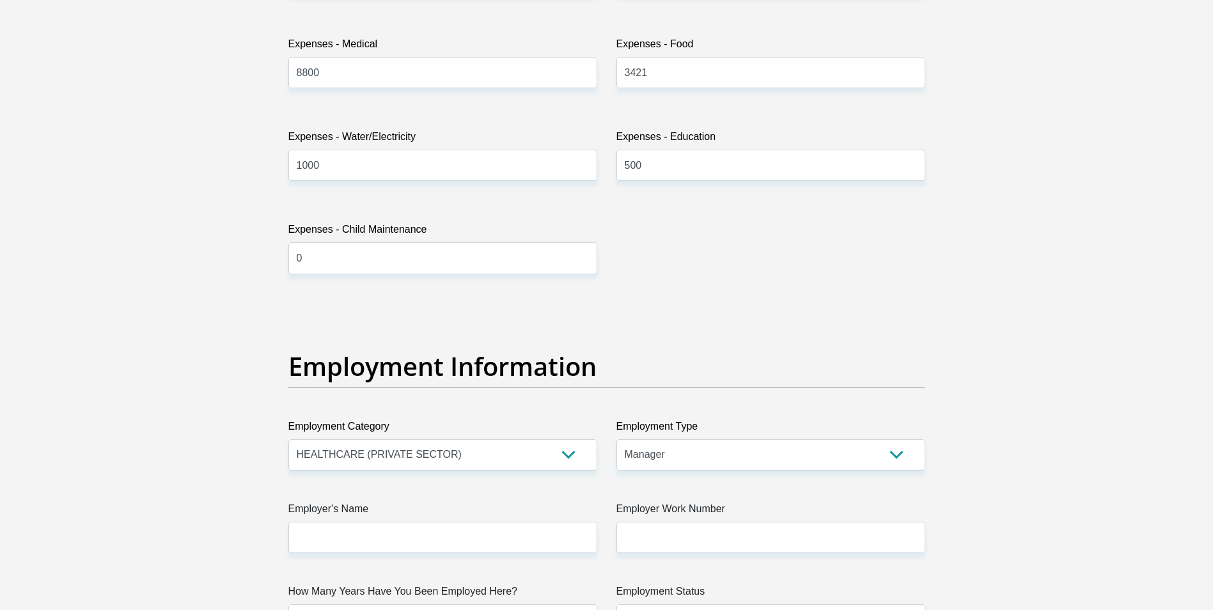
click at [224, 460] on section "Personal Details Title Mr Ms Mrs Dr Other First Name JohnChristopher Surname Le…" at bounding box center [606, 302] width 1213 height 4457
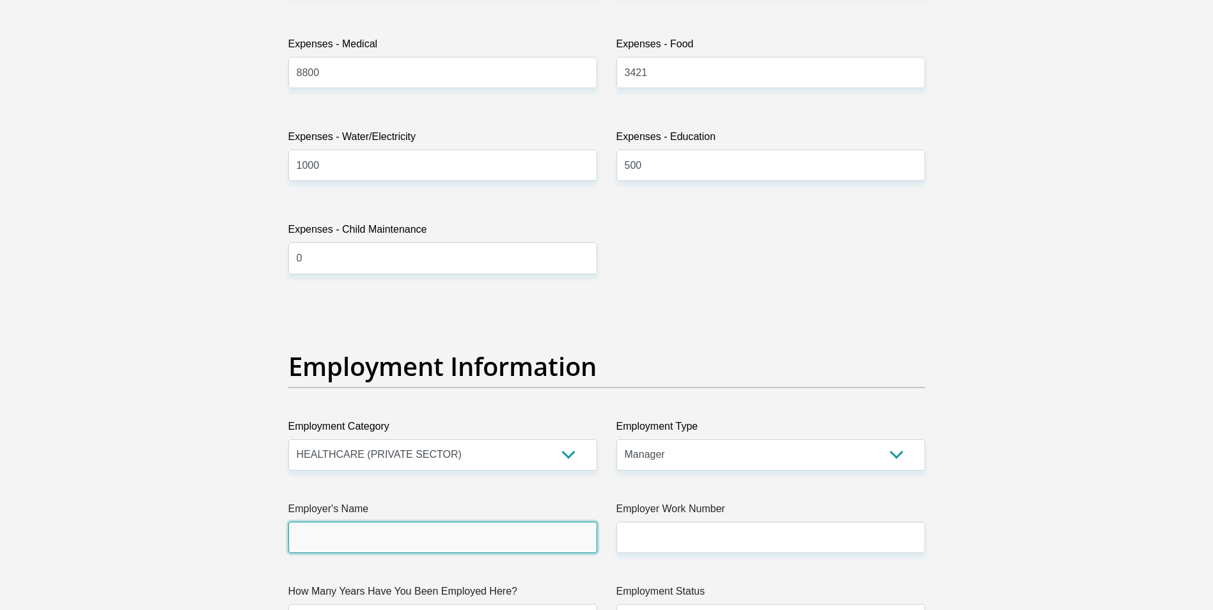
click at [329, 540] on input "Employer's Name" at bounding box center [442, 537] width 309 height 31
type input "DwarsrivierChromeMinePtyLtd"
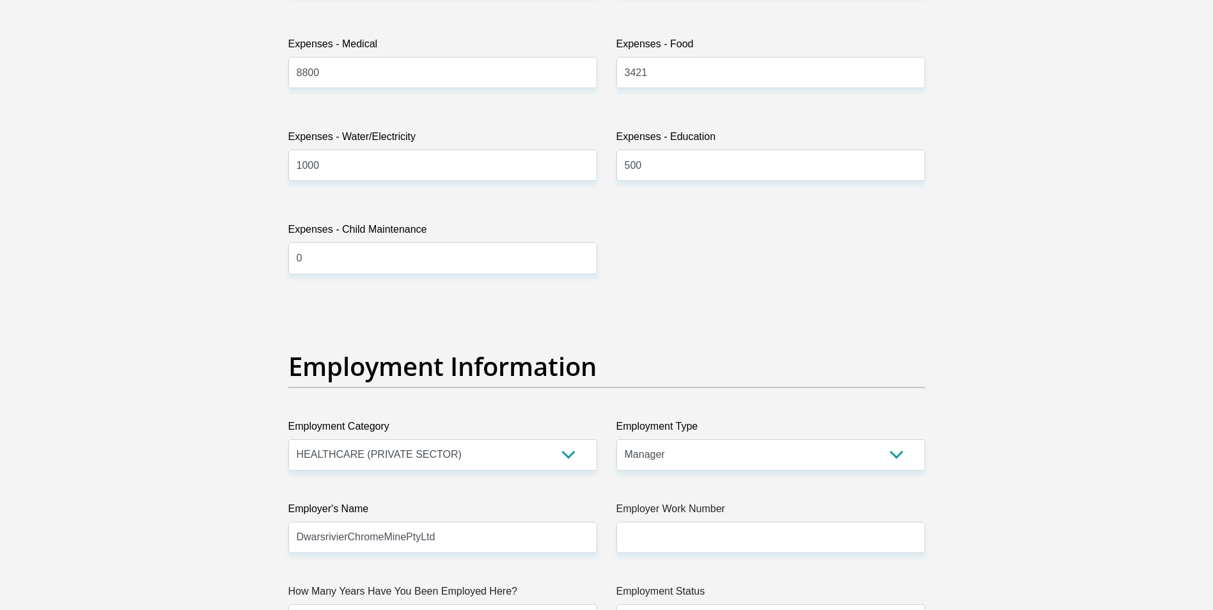
select select "[GEOGRAPHIC_DATA]"
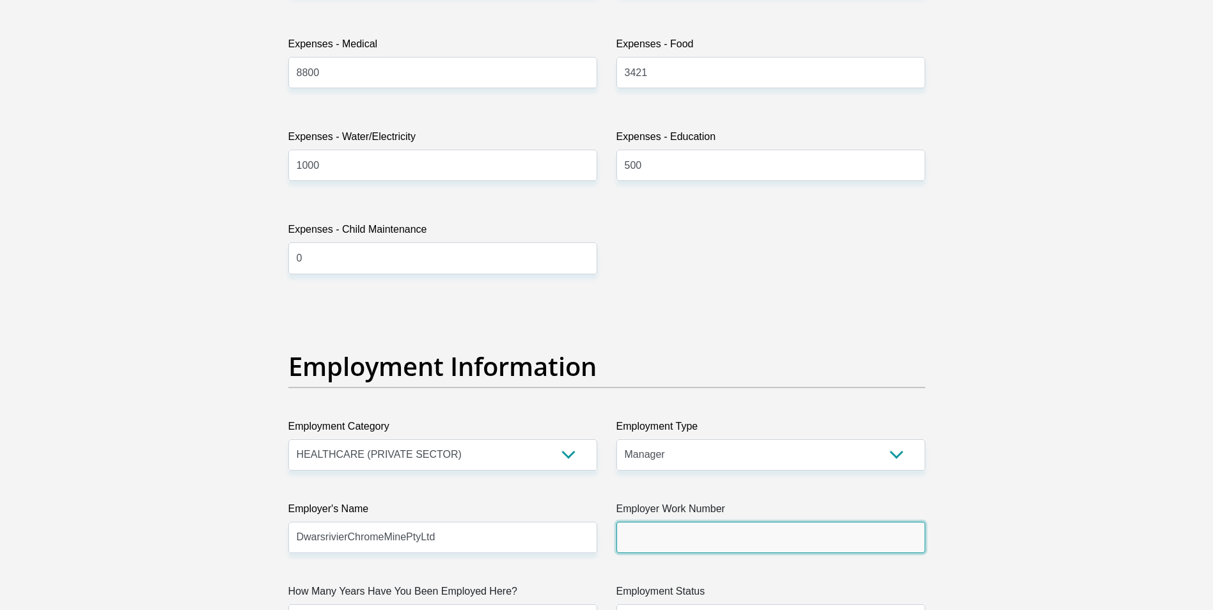
type input "0132305361"
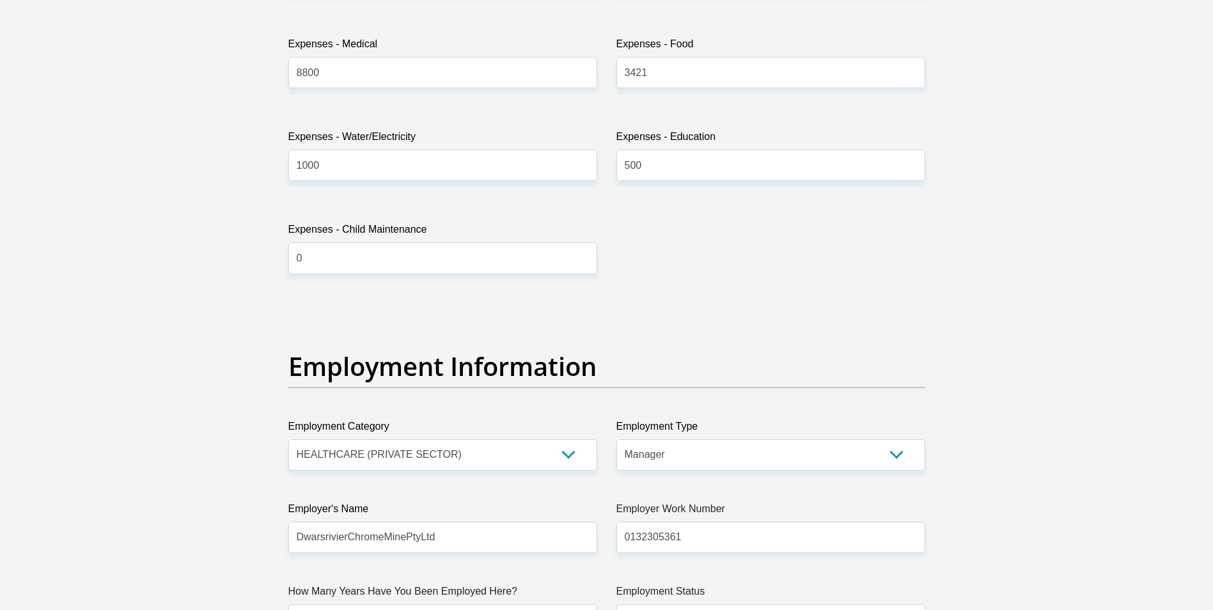
type input "Samkelo"
type input "Thwala"
type input "1266294730"
type input "470010"
type input "CAPITEC BANK LIMITED"
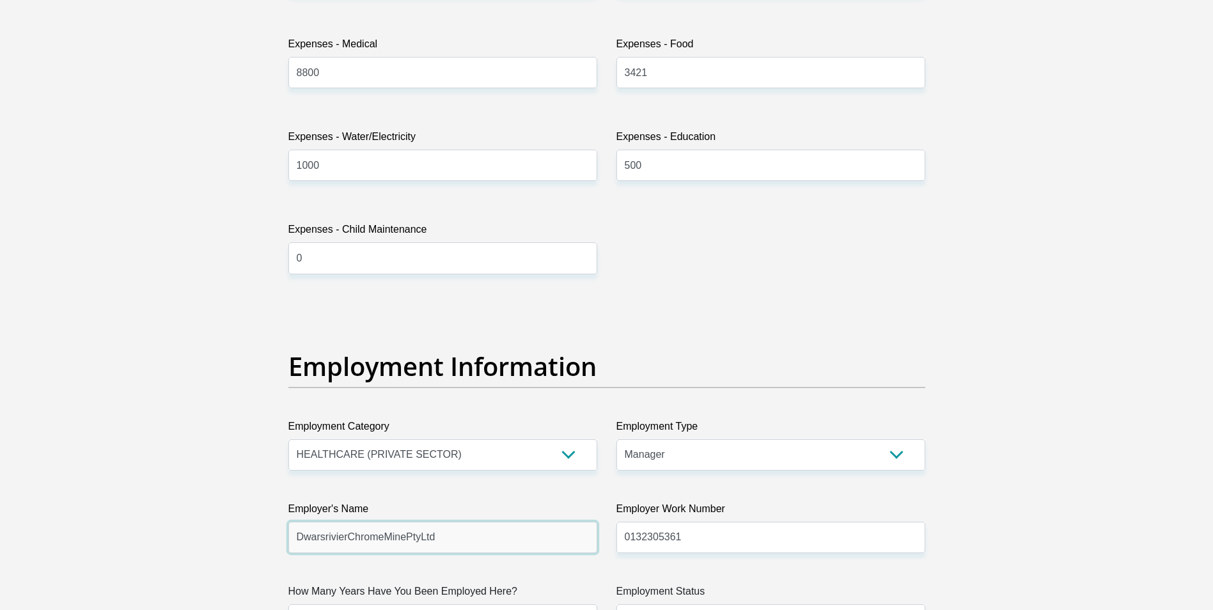
type input "CAPITEC BANK CPC"
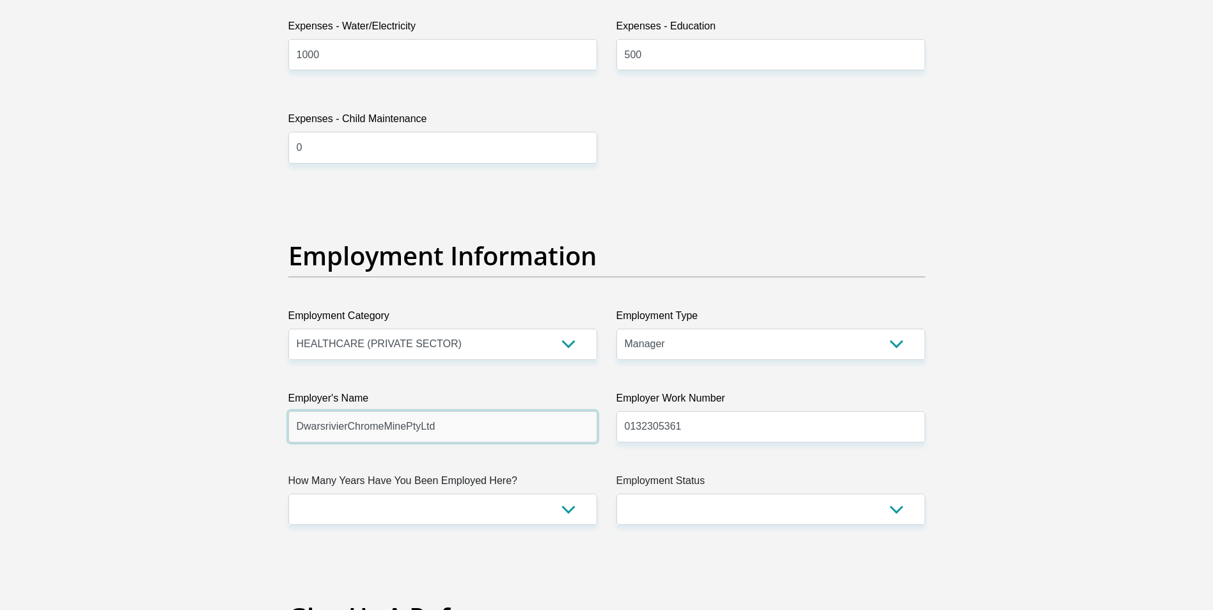
scroll to position [2110, 0]
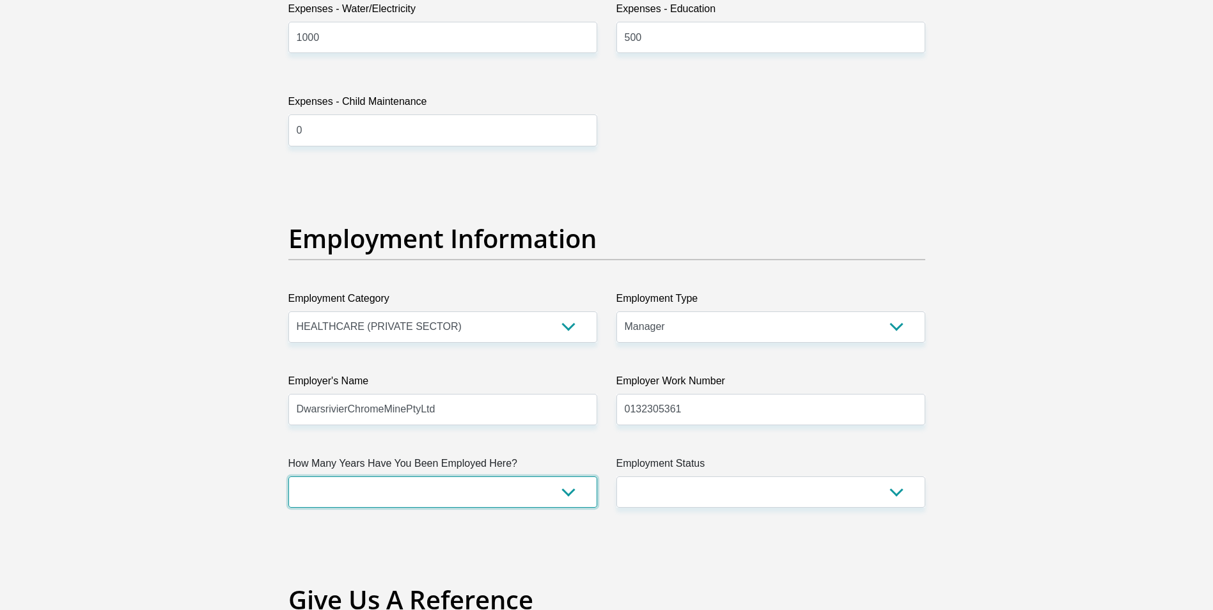
click at [359, 491] on select "less than 1 year 1-3 years 3-5 years 5+ years" at bounding box center [442, 491] width 309 height 31
select select "60"
click at [288, 476] on select "less than 1 year 1-3 years 3-5 years 5+ years" at bounding box center [442, 491] width 309 height 31
click at [678, 490] on select "Permanent/Full-time Part-time/Casual Contract Worker Self-Employed Housewife Re…" at bounding box center [770, 491] width 309 height 31
select select "1"
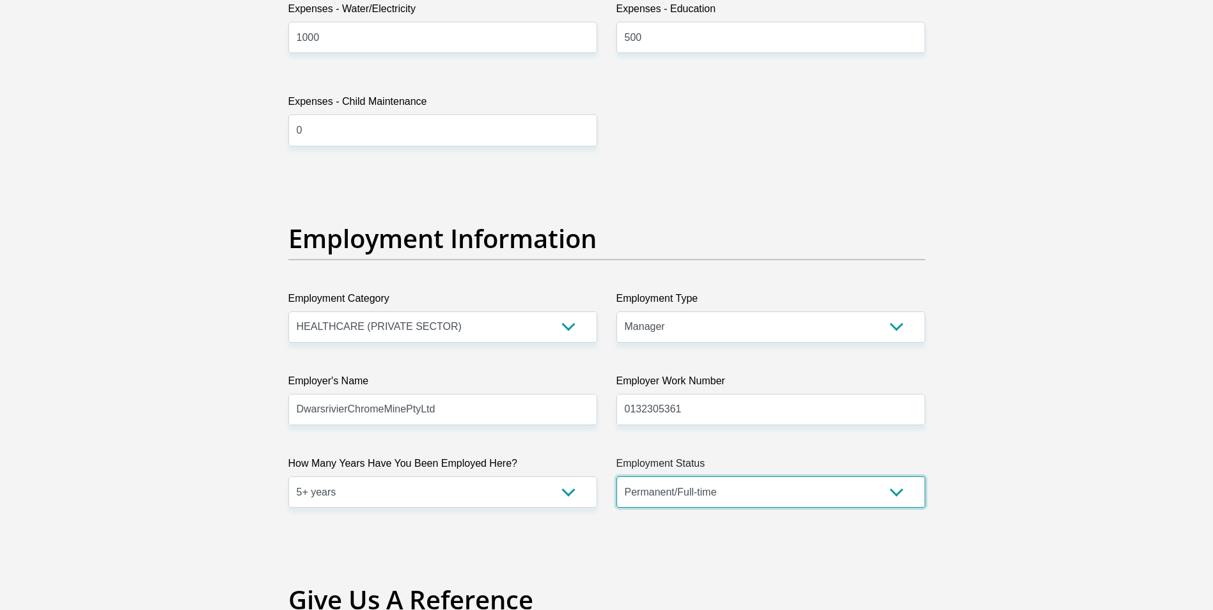
click at [616, 476] on select "Permanent/Full-time Part-time/Casual Contract Worker Self-Employed Housewife Re…" at bounding box center [770, 491] width 309 height 31
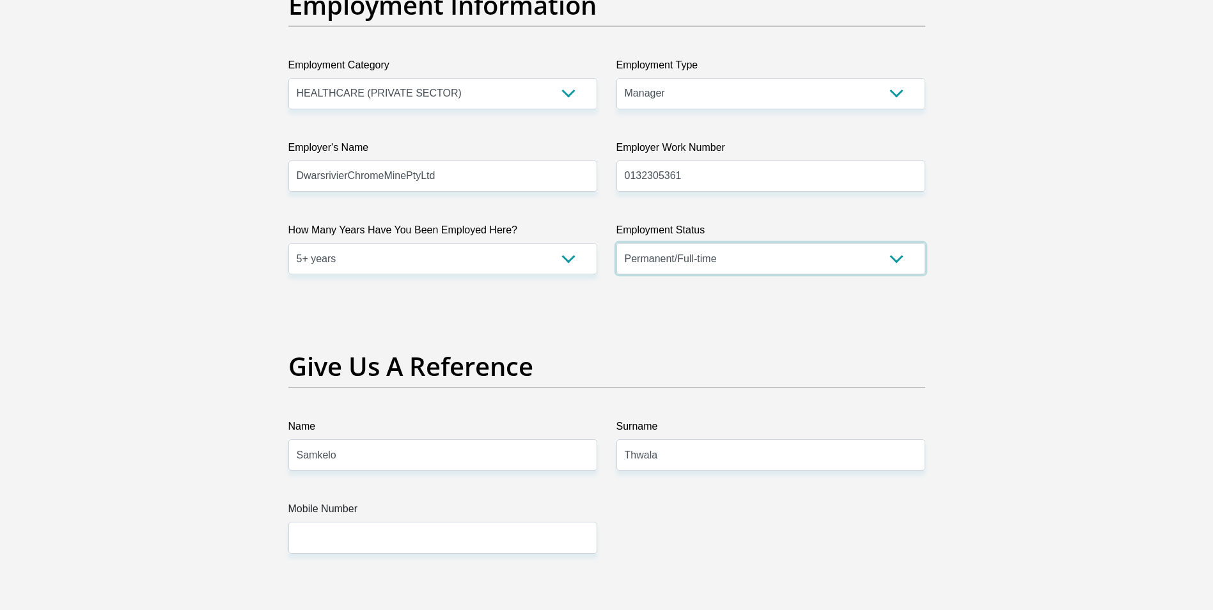
scroll to position [2366, 0]
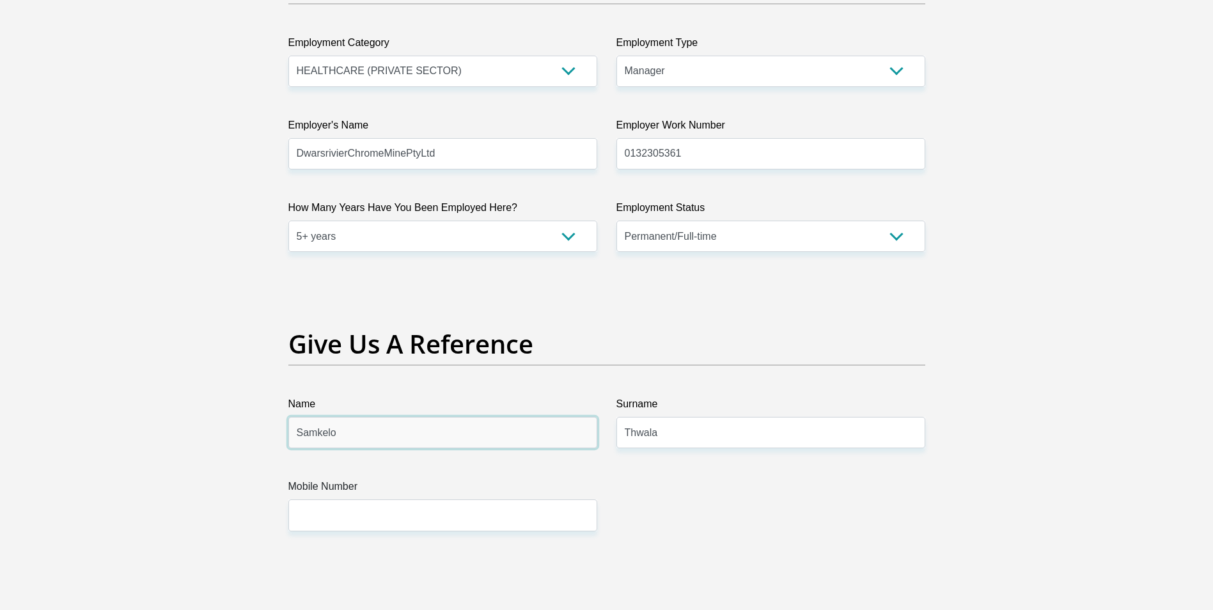
click at [370, 432] on input "Samkelo" at bounding box center [442, 432] width 309 height 31
type input "Pocia"
type input "Bhila"
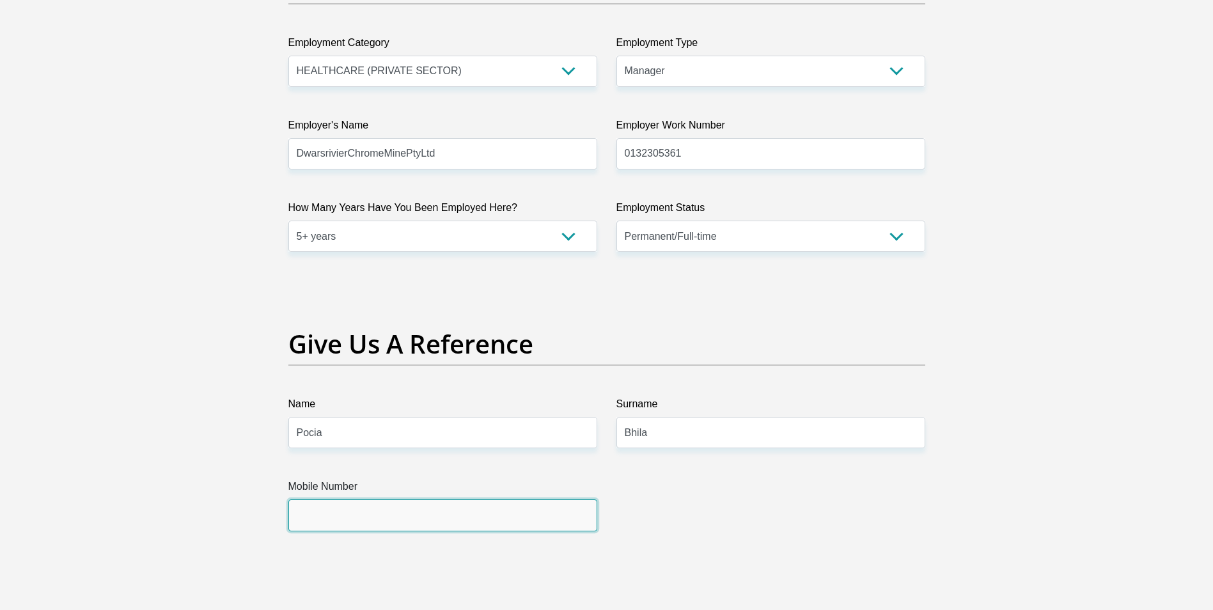
click at [332, 518] on input "Mobile Number" at bounding box center [442, 514] width 309 height 31
type input "0734263910"
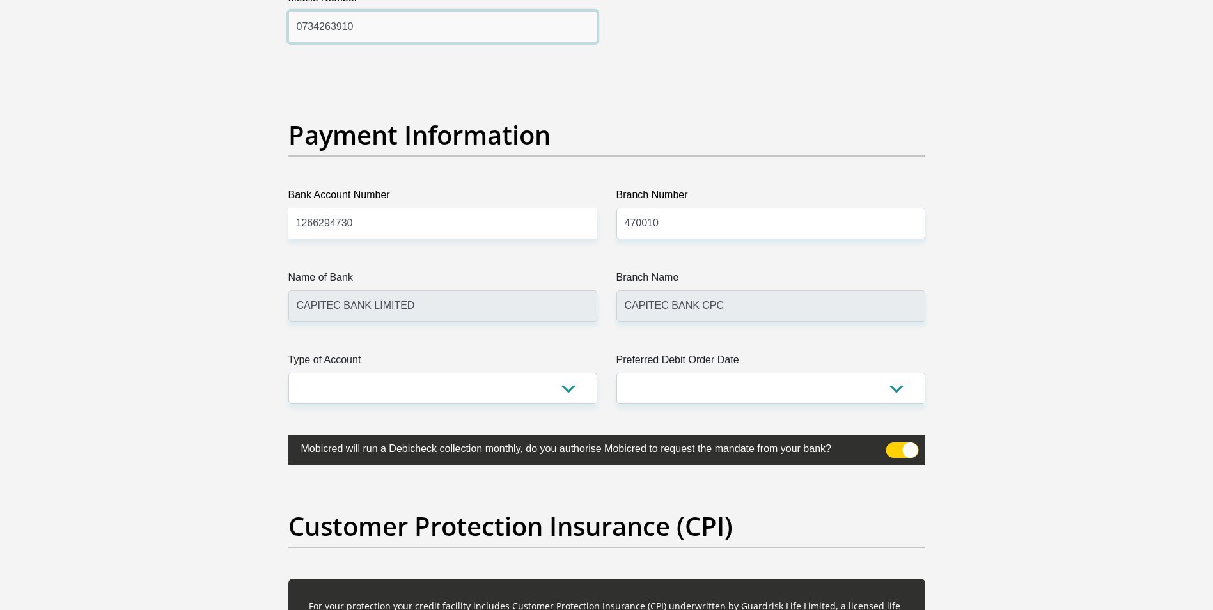
scroll to position [2877, 0]
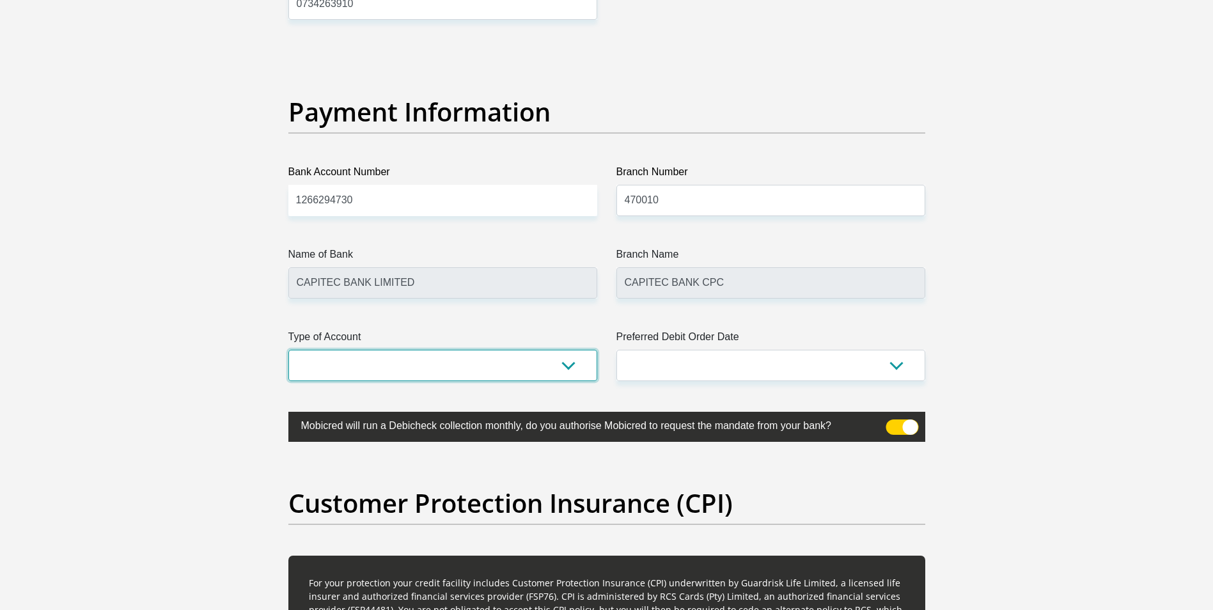
click at [417, 365] on select "Cheque Savings" at bounding box center [442, 365] width 309 height 31
select select "SAV"
click at [288, 350] on select "Cheque Savings" at bounding box center [442, 365] width 309 height 31
click at [674, 367] on select "1st 2nd 3rd 4th 5th 7th 18th 19th 20th 21st 22nd 23rd 24th 25th 26th 27th 28th …" at bounding box center [770, 365] width 309 height 31
select select "25"
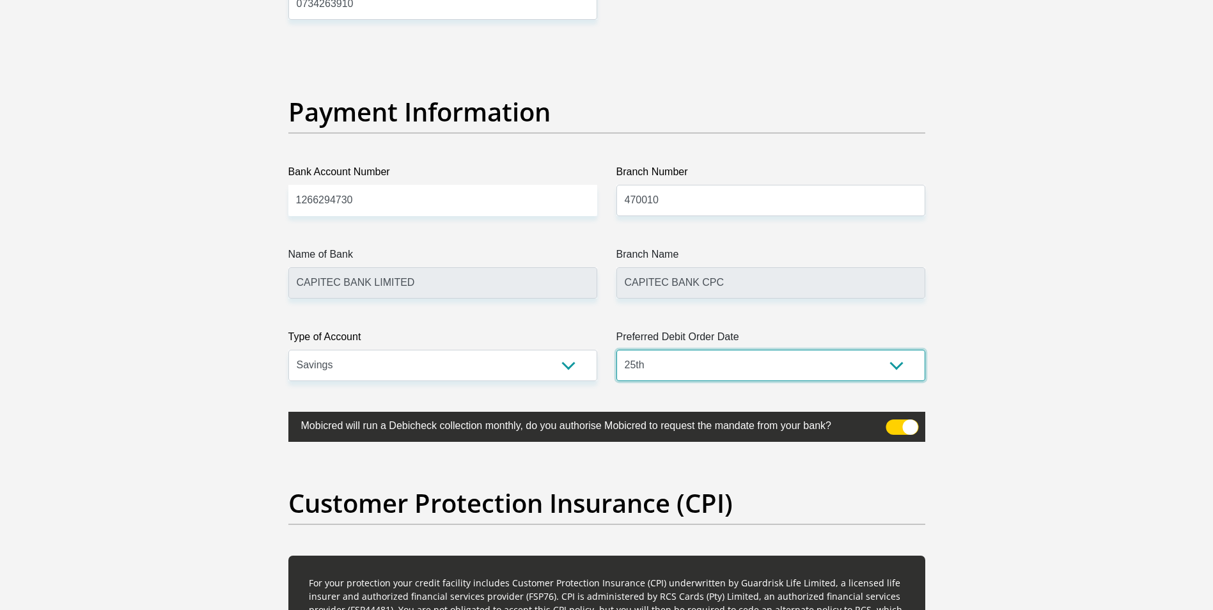
click at [616, 350] on select "1st 2nd 3rd 4th 5th 7th 18th 19th 20th 21st 22nd 23rd 24th 25th 26th 27th 28th …" at bounding box center [770, 365] width 309 height 31
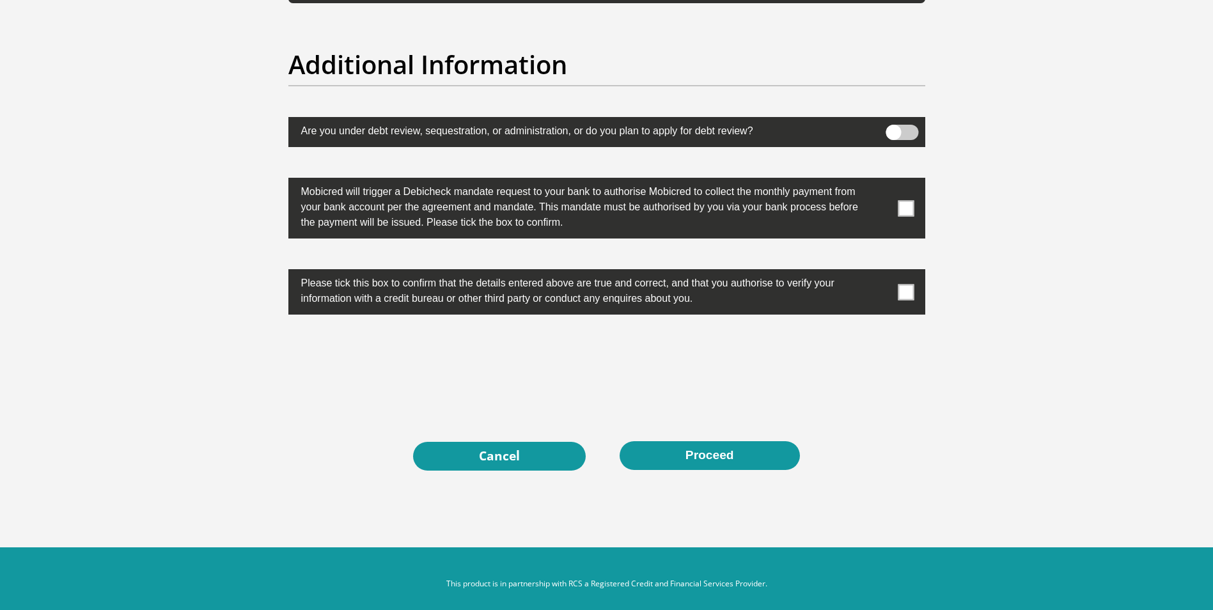
scroll to position [3977, 0]
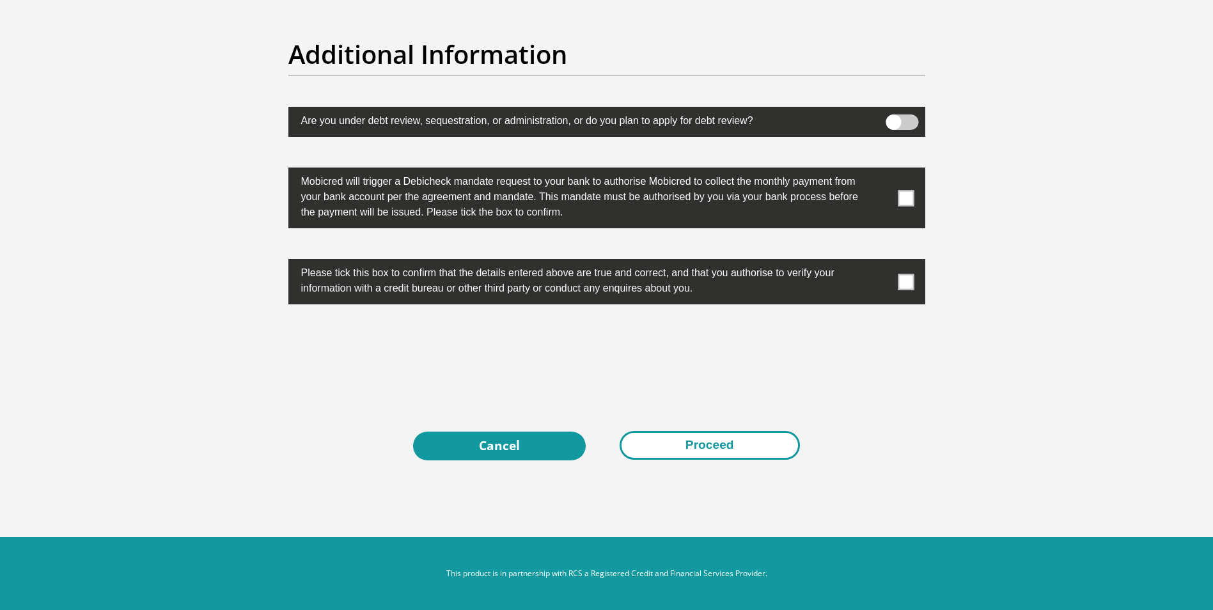
click at [706, 442] on button "Proceed" at bounding box center [710, 445] width 180 height 29
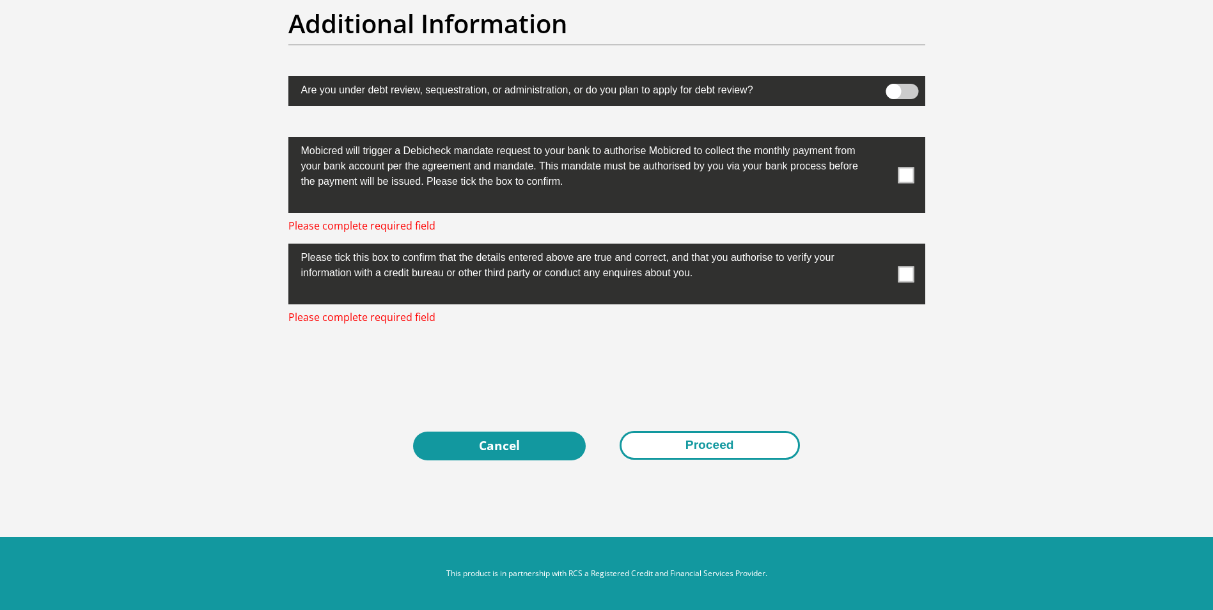
scroll to position [4008, 0]
click at [905, 166] on label at bounding box center [606, 175] width 637 height 76
drag, startPoint x: 905, startPoint y: 166, endPoint x: 910, endPoint y: 173, distance: 8.2
click at [910, 173] on span at bounding box center [906, 175] width 16 height 16
click at [880, 140] on input "checkbox" at bounding box center [880, 140] width 0 height 0
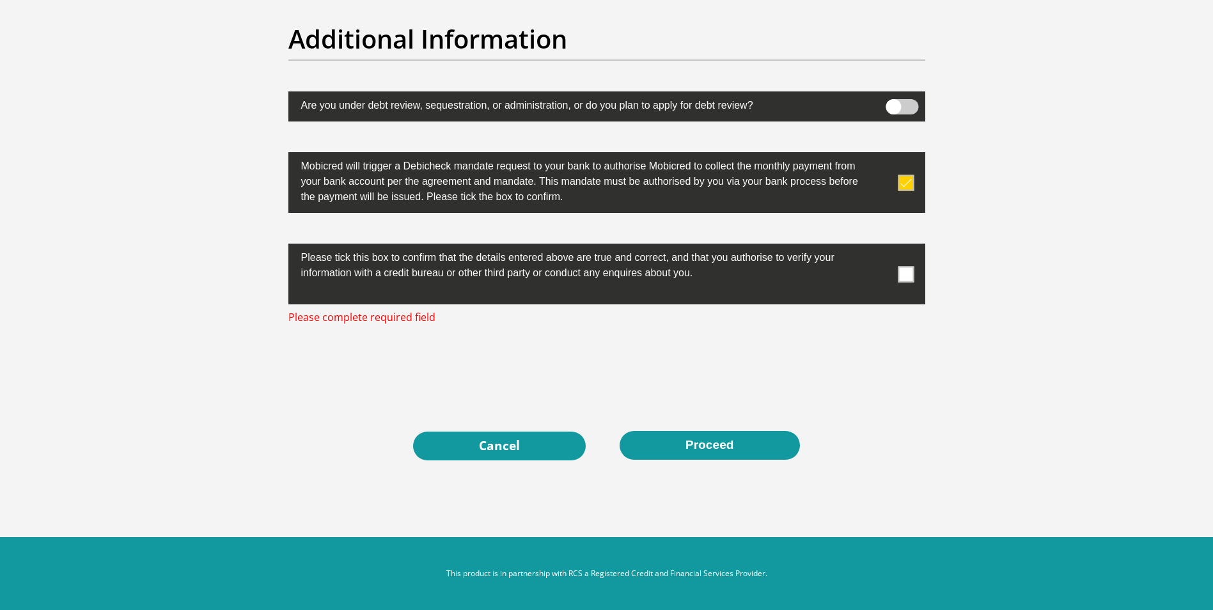
scroll to position [3993, 0]
click at [908, 271] on span at bounding box center [906, 274] width 16 height 16
click at [880, 247] on input "checkbox" at bounding box center [880, 247] width 0 height 0
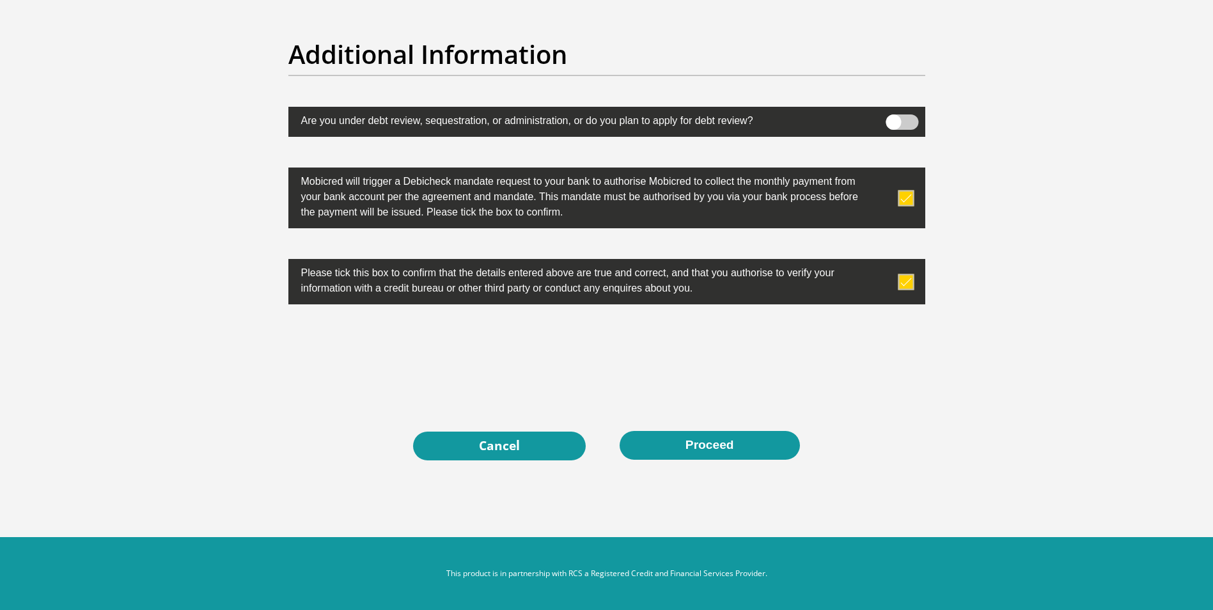
scroll to position [3977, 0]
click at [714, 444] on button "Proceed" at bounding box center [710, 445] width 180 height 29
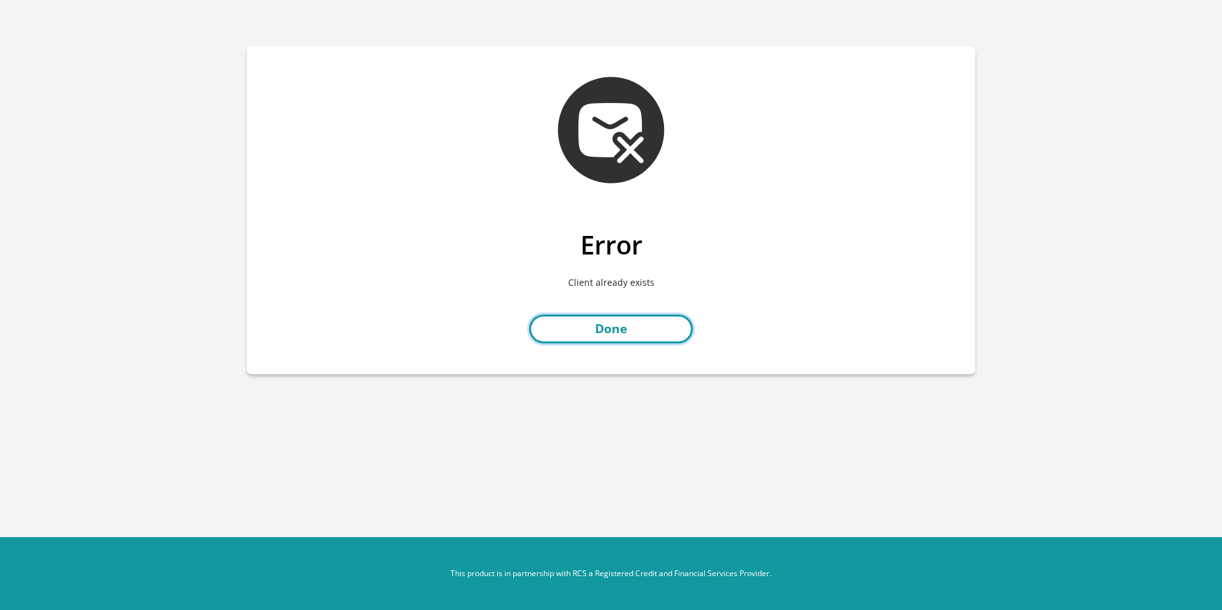
click at [618, 334] on link "Done" at bounding box center [611, 329] width 164 height 29
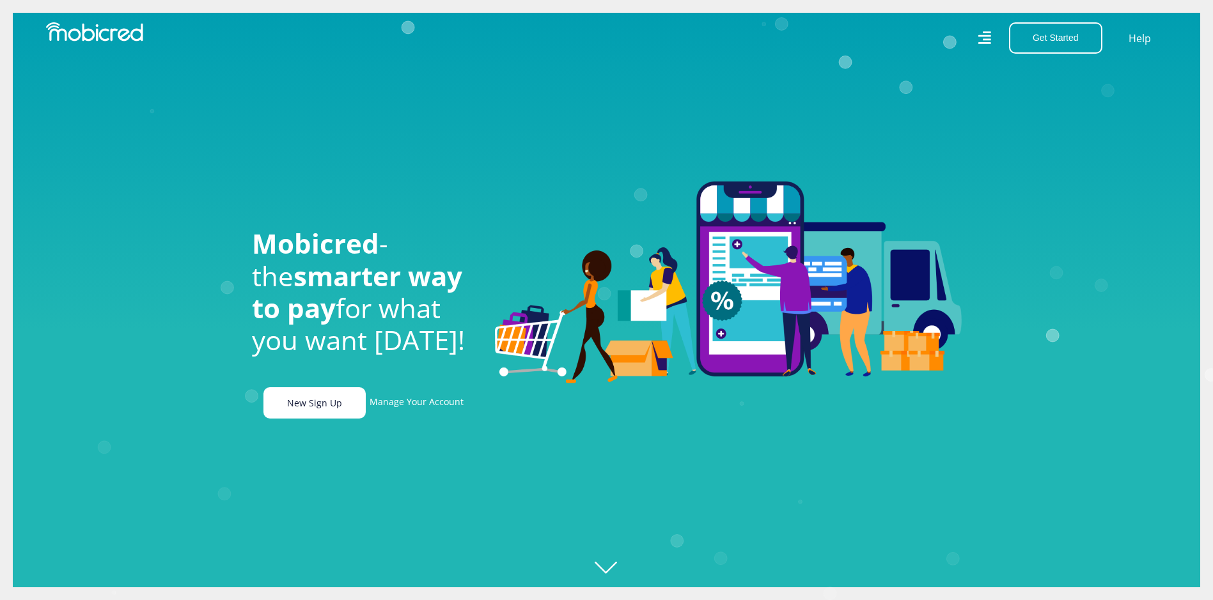
scroll to position [0, 911]
click at [329, 406] on link "New Sign Up" at bounding box center [314, 402] width 102 height 31
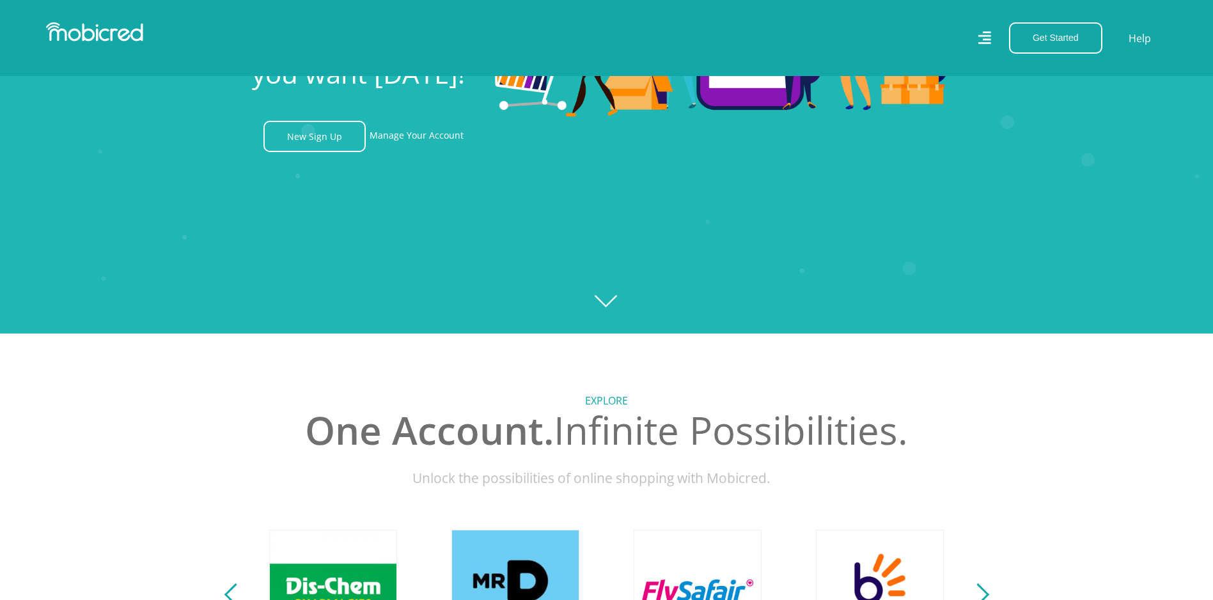
scroll to position [384, 0]
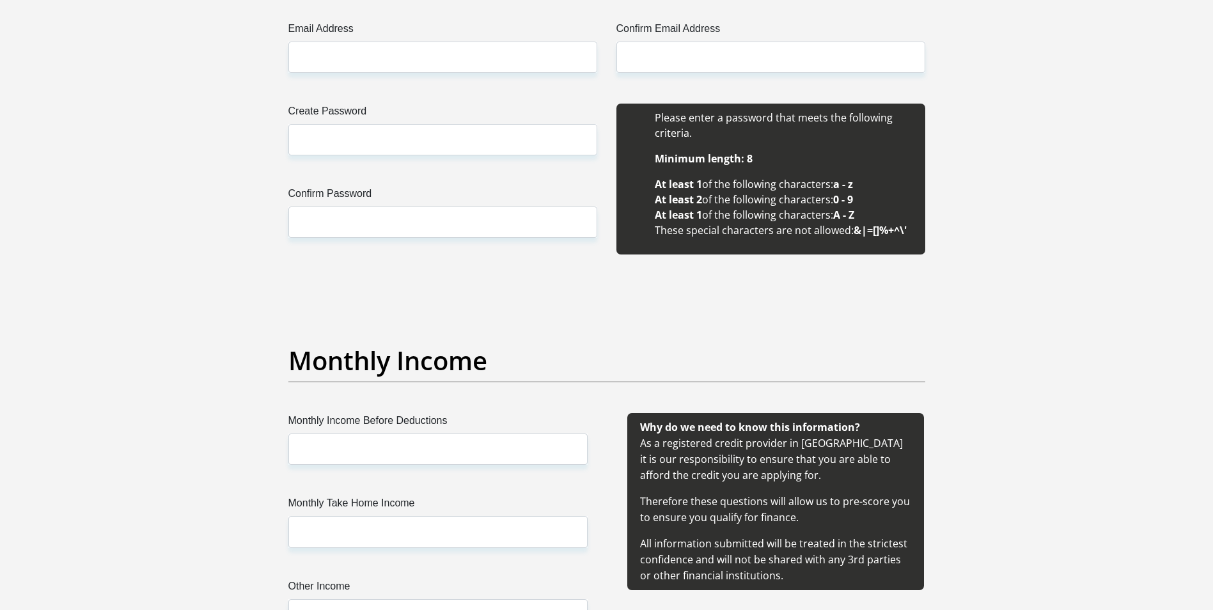
scroll to position [1087, 0]
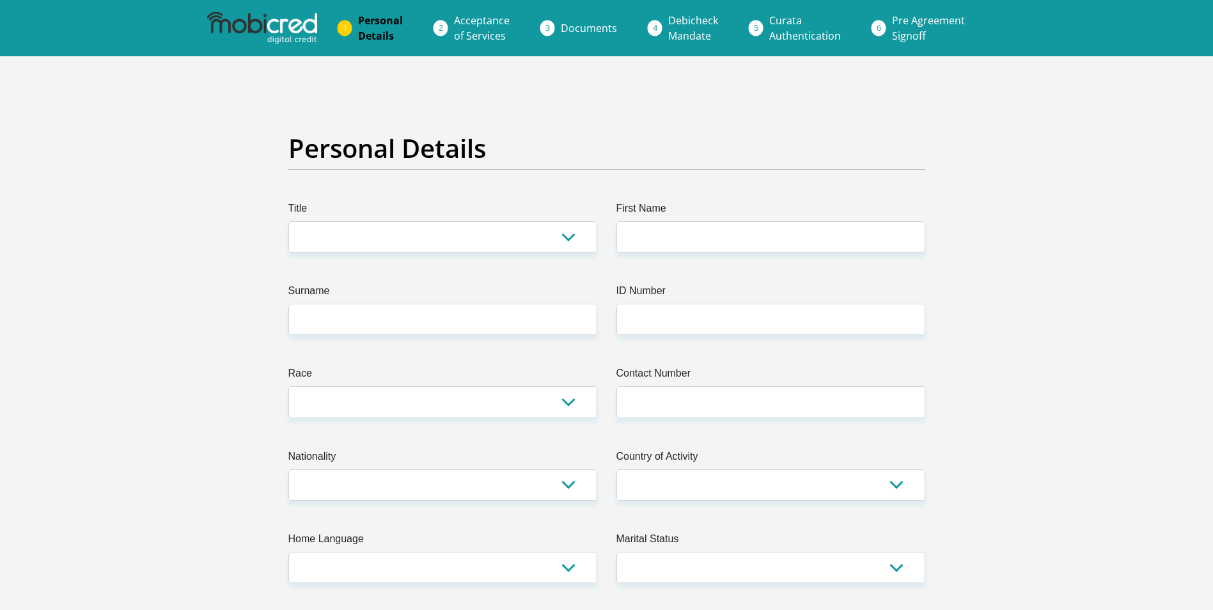
click at [474, 41] on span "Acceptance of Services" at bounding box center [482, 27] width 56 height 29
click at [597, 21] on span "Documents" at bounding box center [589, 28] width 56 height 14
click at [691, 33] on span "Debicheck Mandate" at bounding box center [693, 27] width 50 height 29
click at [788, 32] on span "Curata Authentication" at bounding box center [805, 27] width 72 height 29
